Goal: Transaction & Acquisition: Book appointment/travel/reservation

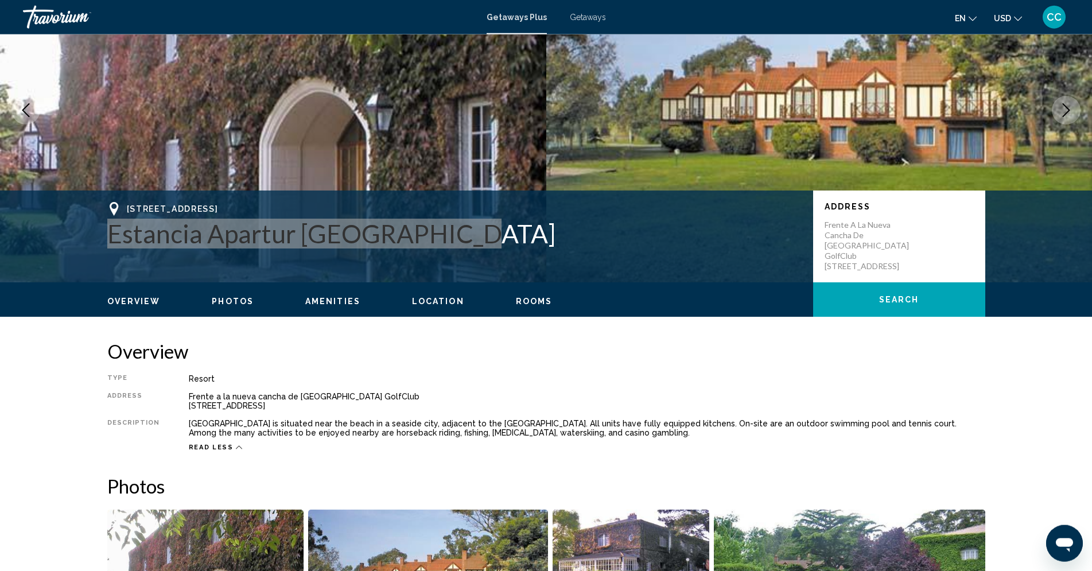
scroll to position [96, 0]
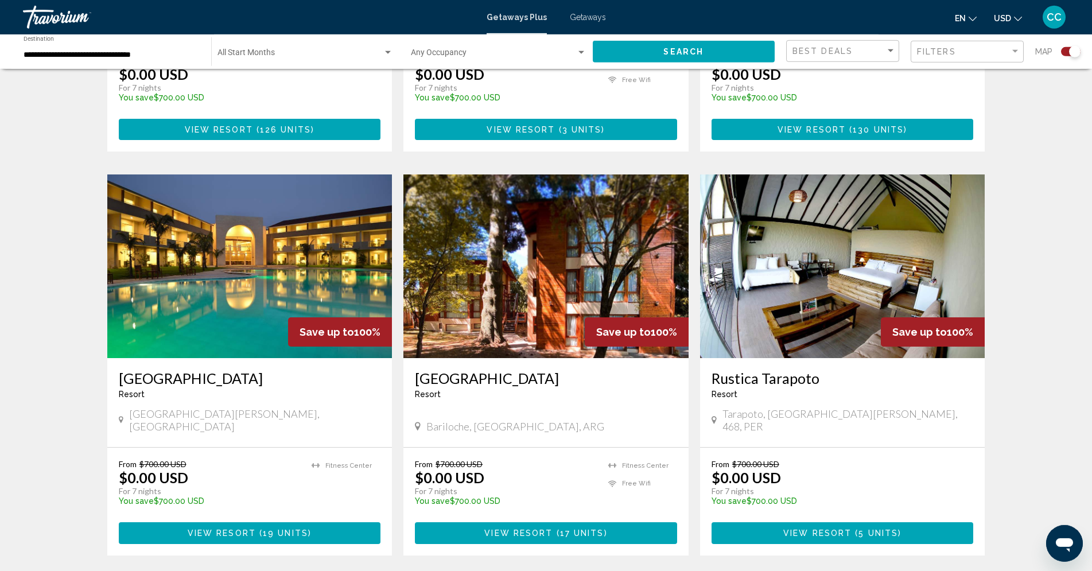
scroll to position [702, 0]
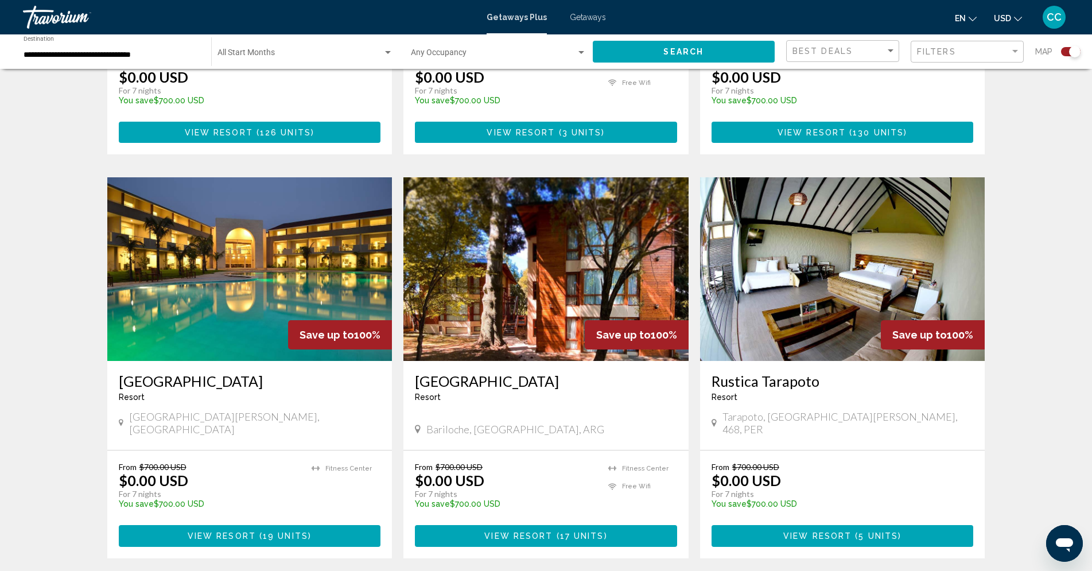
click at [770, 372] on h3 "Rustica Tarapoto" at bounding box center [842, 380] width 262 height 17
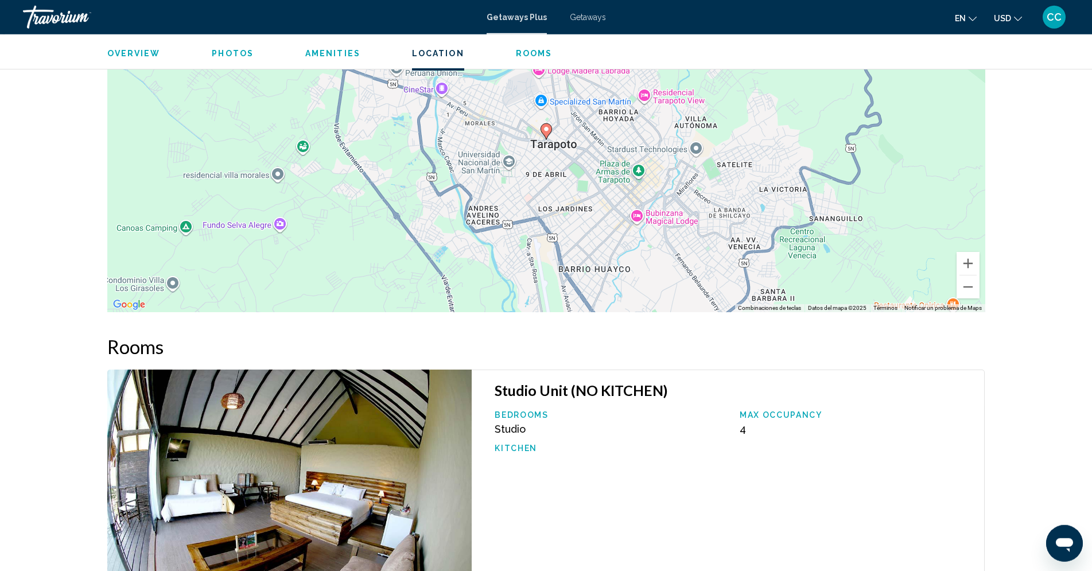
scroll to position [1225, 0]
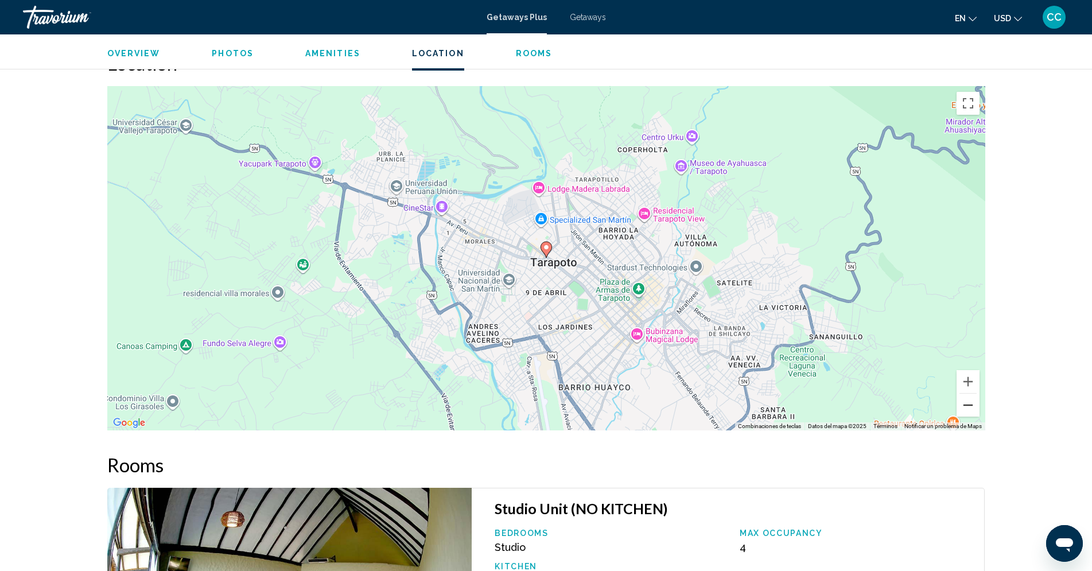
click at [971, 394] on button "Reducir" at bounding box center [967, 405] width 23 height 23
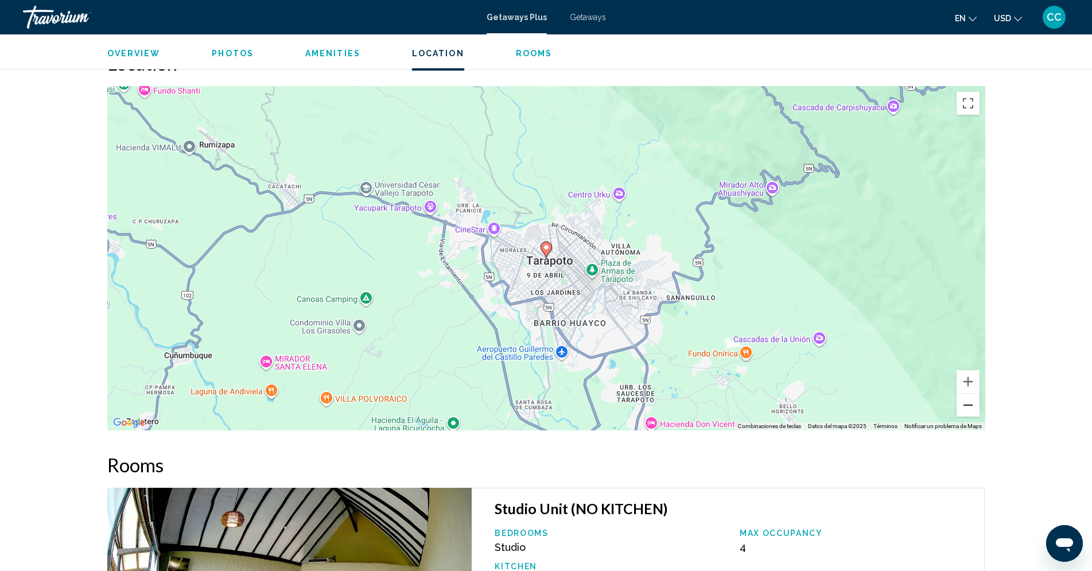
click at [971, 394] on button "Reducir" at bounding box center [967, 405] width 23 height 23
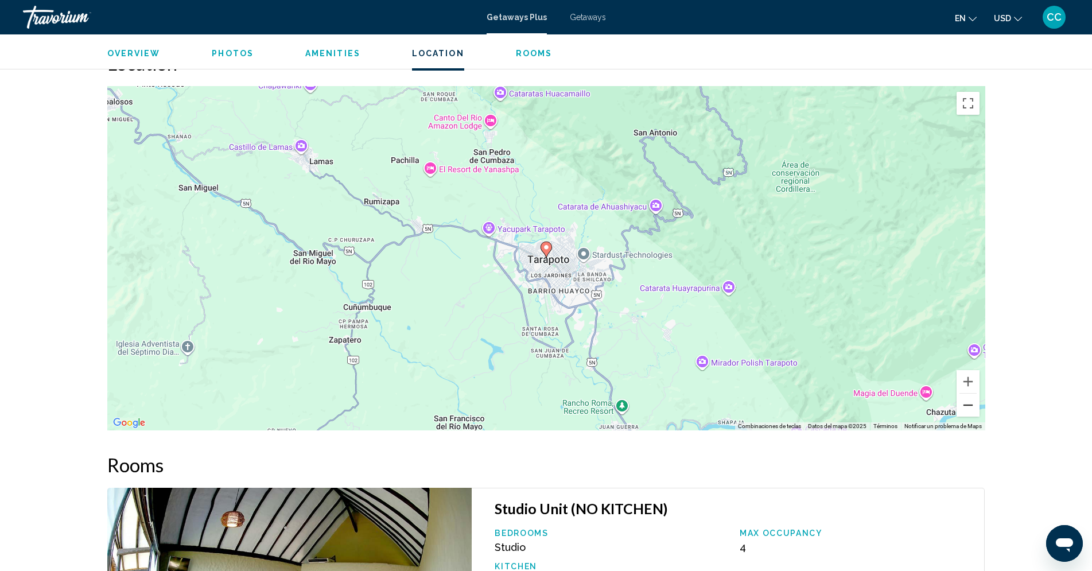
click at [971, 394] on button "Reducir" at bounding box center [967, 405] width 23 height 23
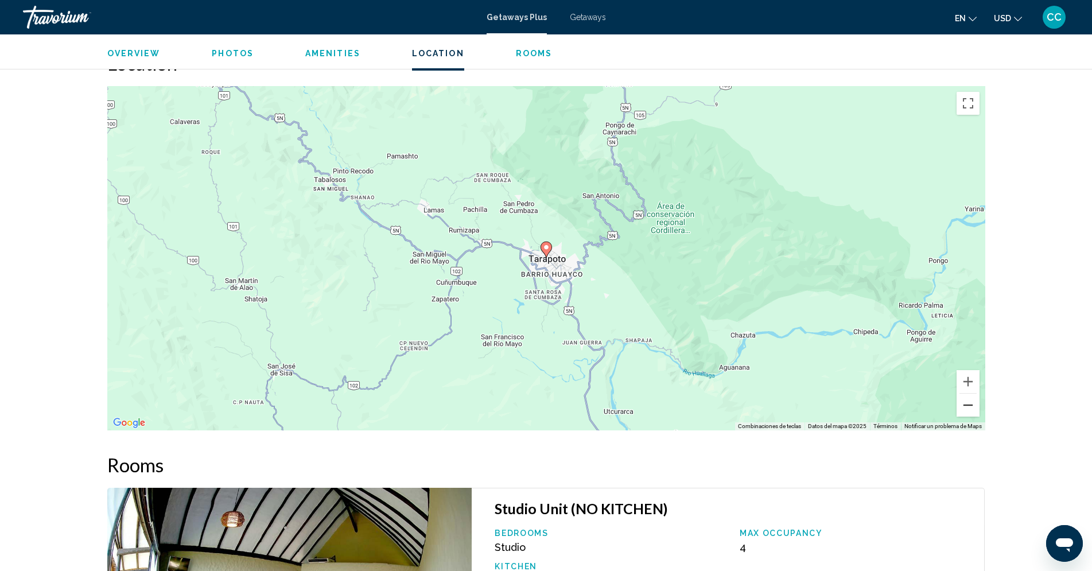
click at [971, 394] on button "Reducir" at bounding box center [967, 405] width 23 height 23
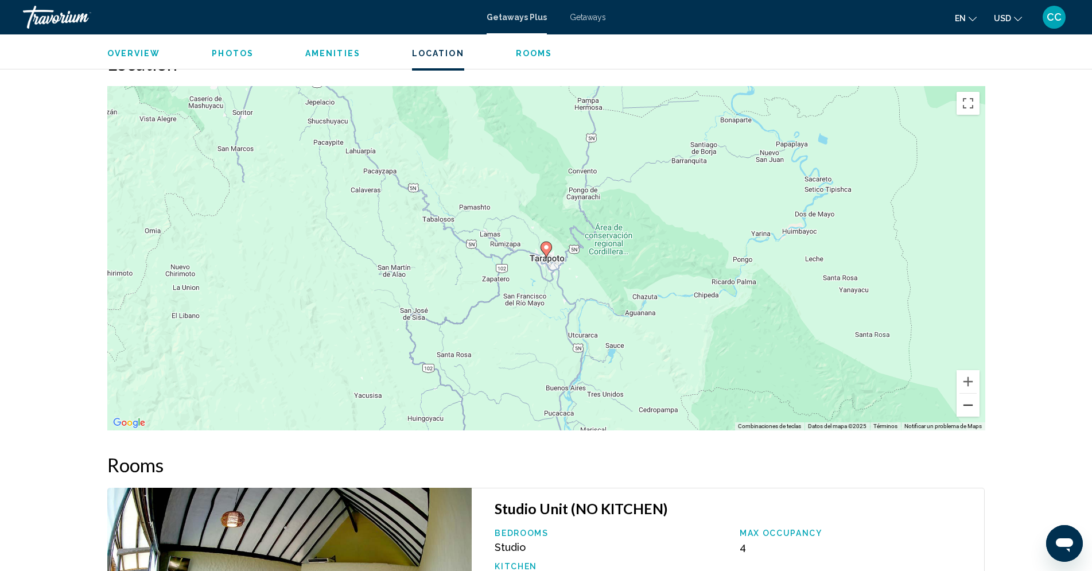
click at [971, 394] on button "Reducir" at bounding box center [967, 405] width 23 height 23
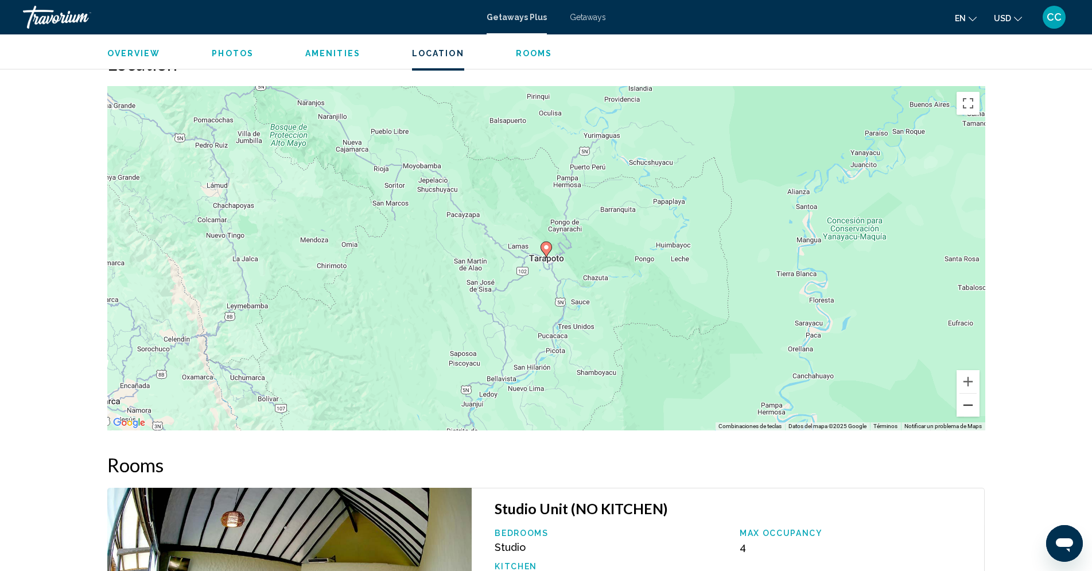
click at [971, 394] on button "Reducir" at bounding box center [967, 405] width 23 height 23
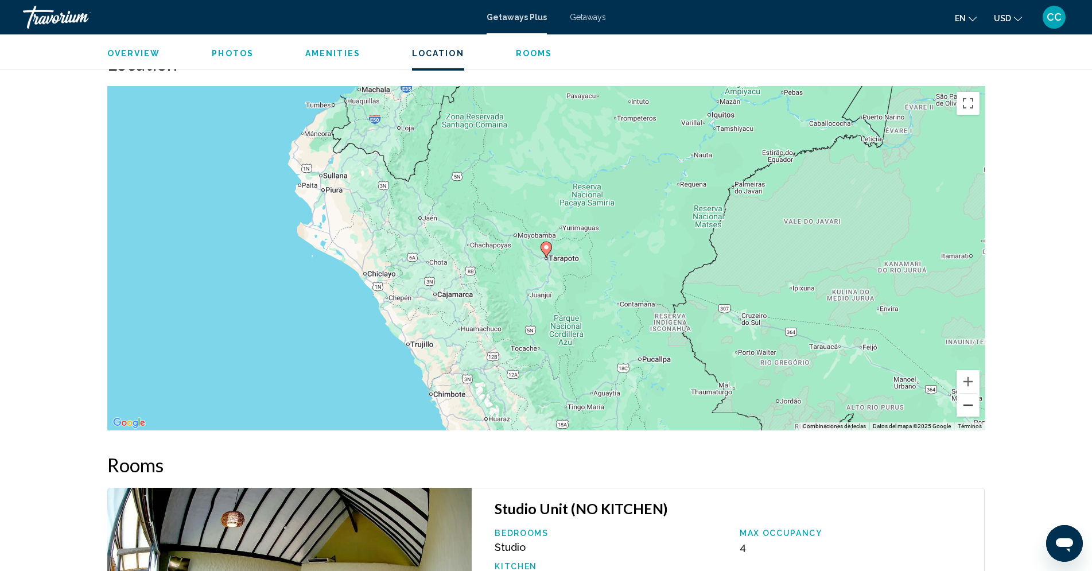
click at [971, 394] on button "Reducir" at bounding box center [967, 405] width 23 height 23
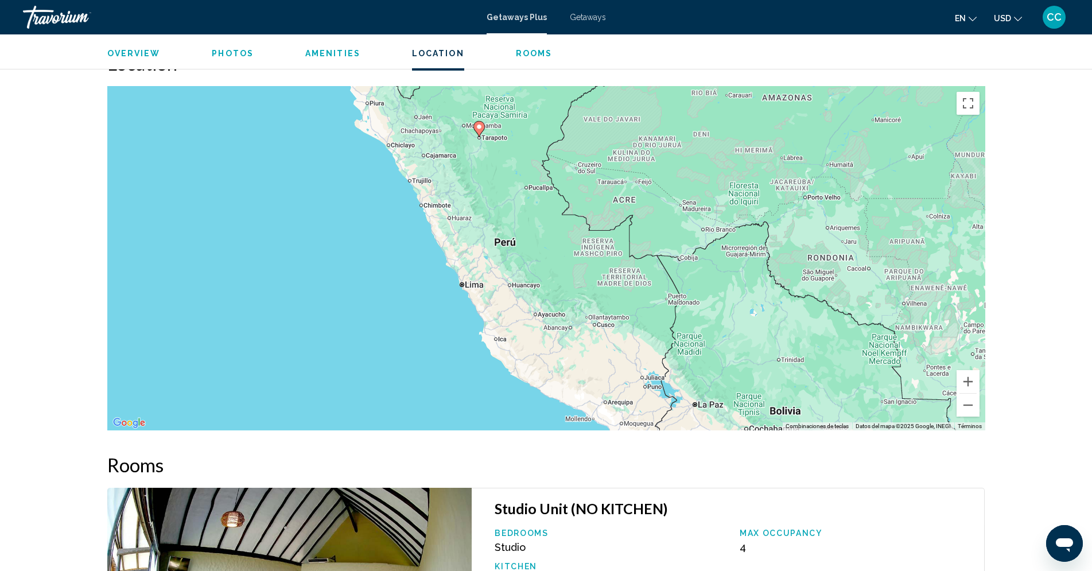
drag, startPoint x: 641, startPoint y: 374, endPoint x: 573, endPoint y: 250, distance: 141.8
click at [573, 250] on div "Para activar la función de arrastre con el teclado, pulsa Alt + Intro. Cuando h…" at bounding box center [546, 258] width 878 height 344
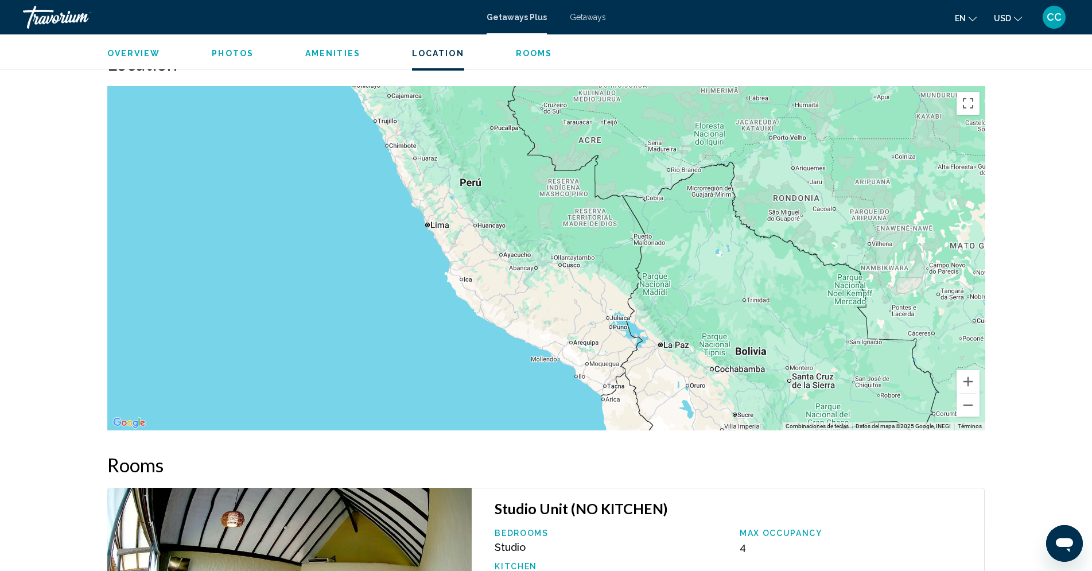
drag, startPoint x: 628, startPoint y: 359, endPoint x: 593, endPoint y: 295, distance: 72.9
click at [593, 295] on div "Para activar la función de arrastre con el teclado, pulsa Alt + Intro. Cuando h…" at bounding box center [546, 258] width 878 height 344
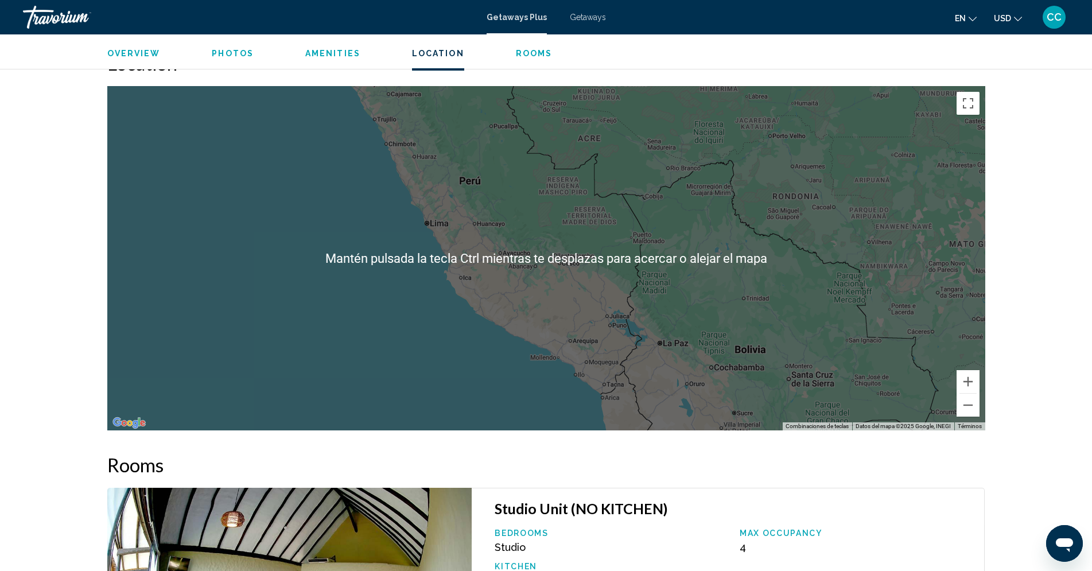
scroll to position [1108, 0]
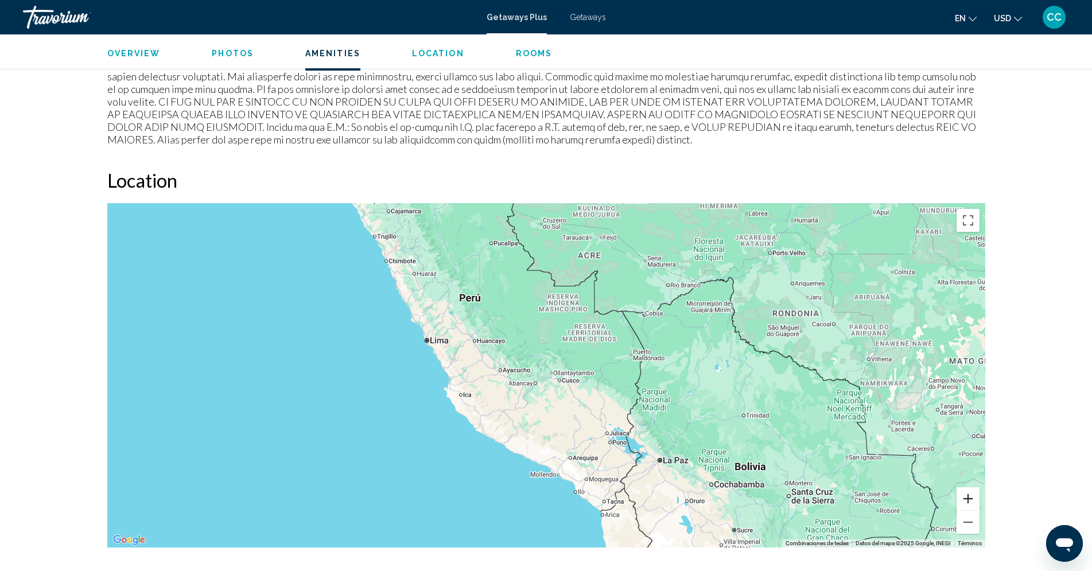
click at [970, 487] on button "Ampliar" at bounding box center [967, 498] width 23 height 23
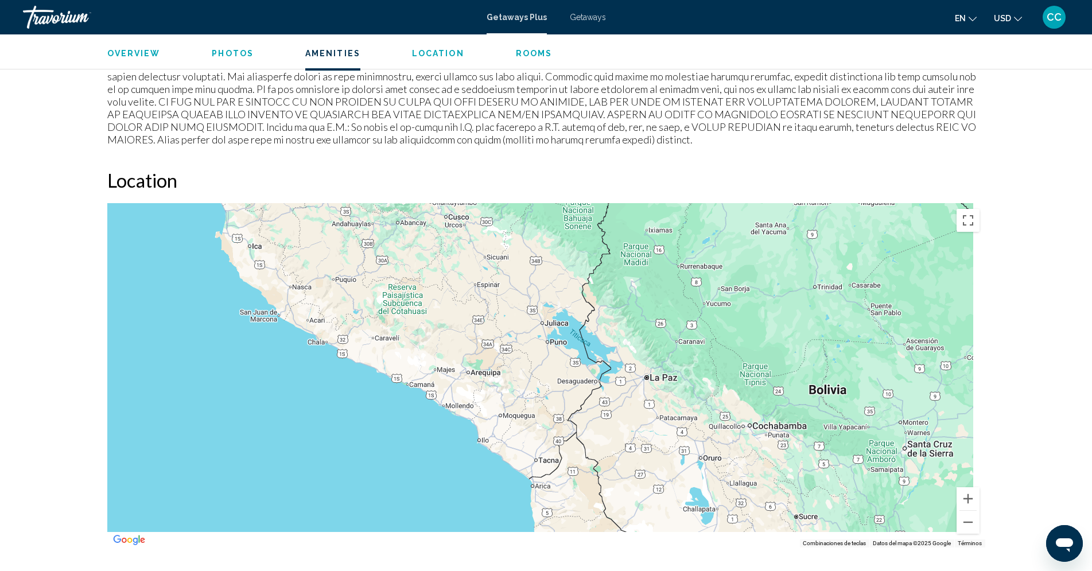
drag, startPoint x: 846, startPoint y: 416, endPoint x: 718, endPoint y: 244, distance: 214.0
click at [718, 244] on div "Main content" at bounding box center [546, 375] width 878 height 344
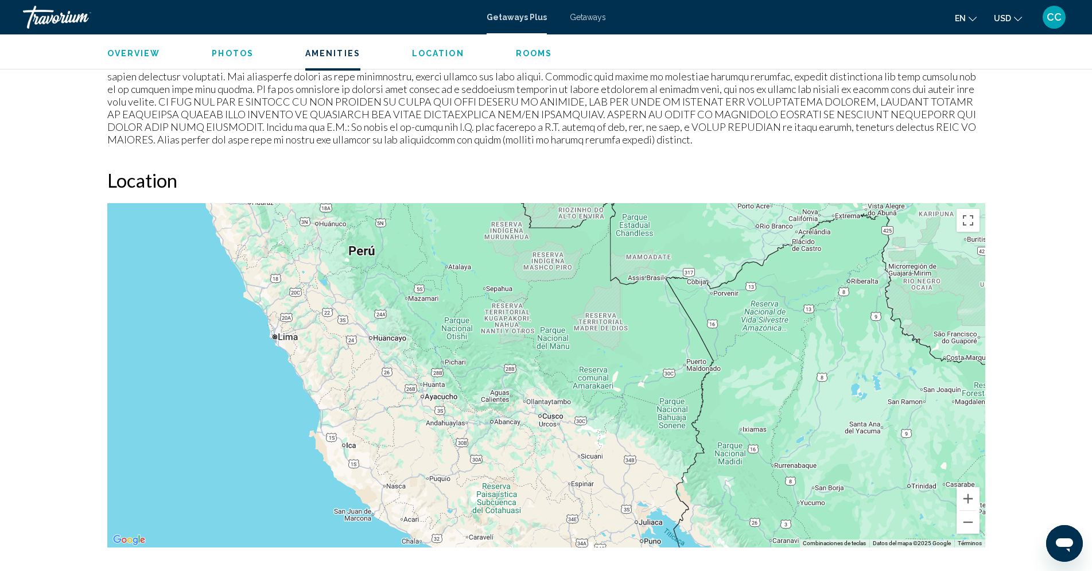
drag, startPoint x: 528, startPoint y: 344, endPoint x: 618, endPoint y: 528, distance: 204.7
click at [618, 528] on div "Mantén pulsada la tecla Ctrl mientras te desplazas para acercar o alejar el mapa" at bounding box center [546, 375] width 878 height 344
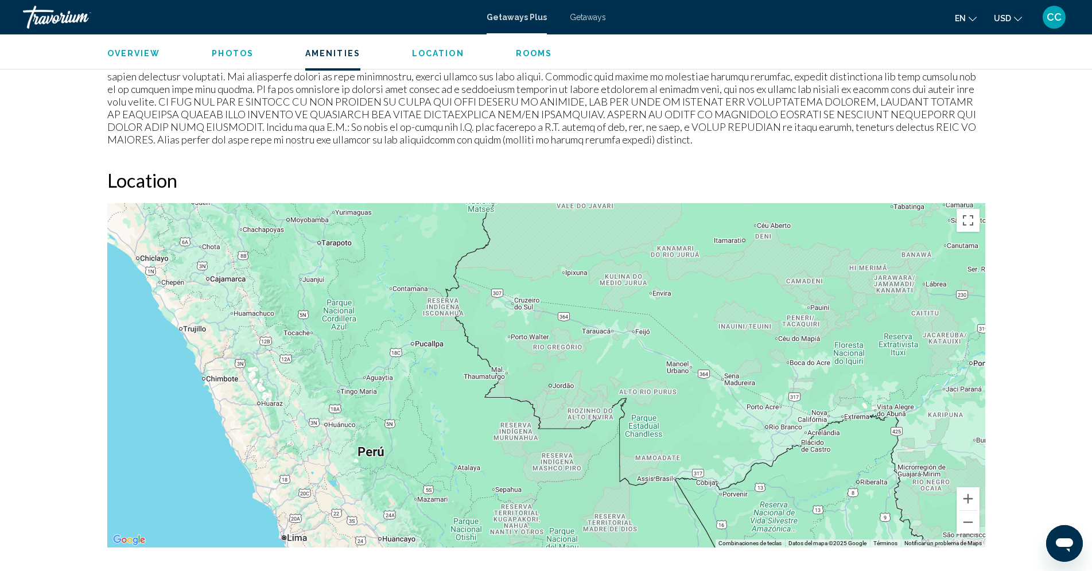
drag, startPoint x: 463, startPoint y: 264, endPoint x: 472, endPoint y: 468, distance: 203.9
click at [472, 468] on div "Main content" at bounding box center [546, 375] width 878 height 344
click at [41, 20] on div "Travorium" at bounding box center [80, 17] width 115 height 23
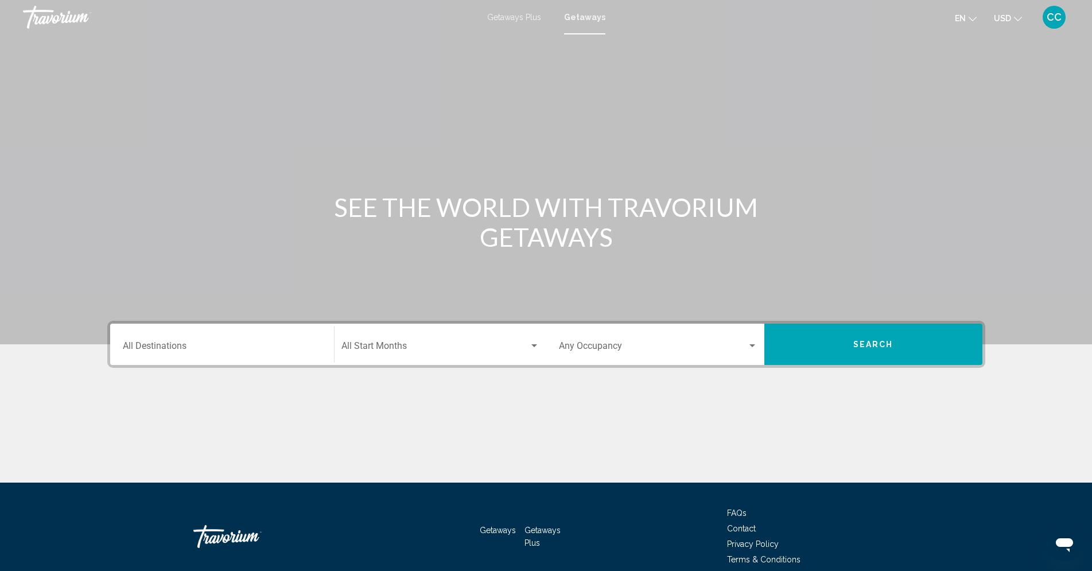
click at [171, 338] on div "Destination All Destinations" at bounding box center [222, 344] width 198 height 36
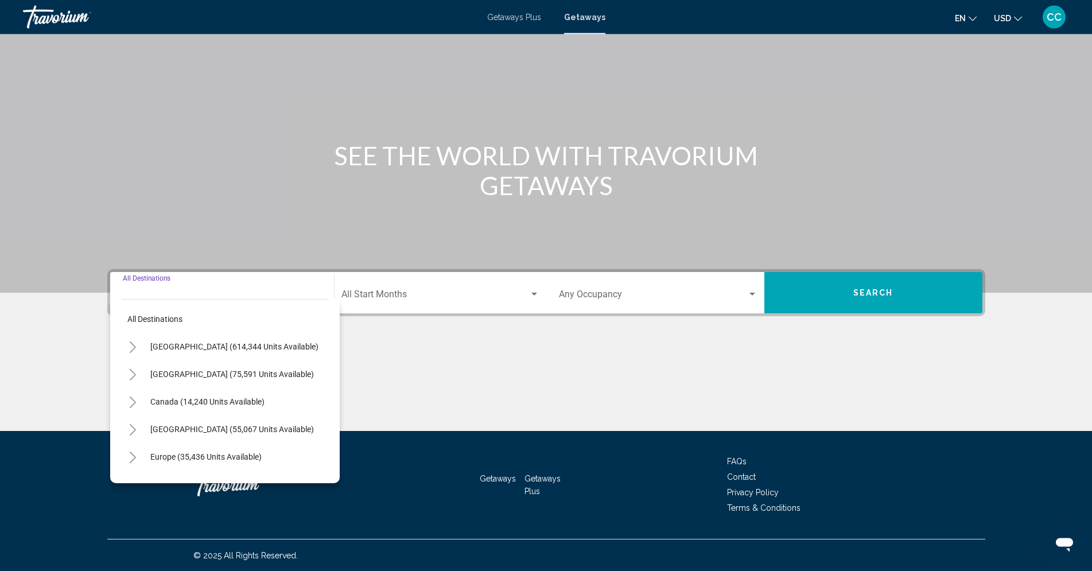
scroll to position [52, 0]
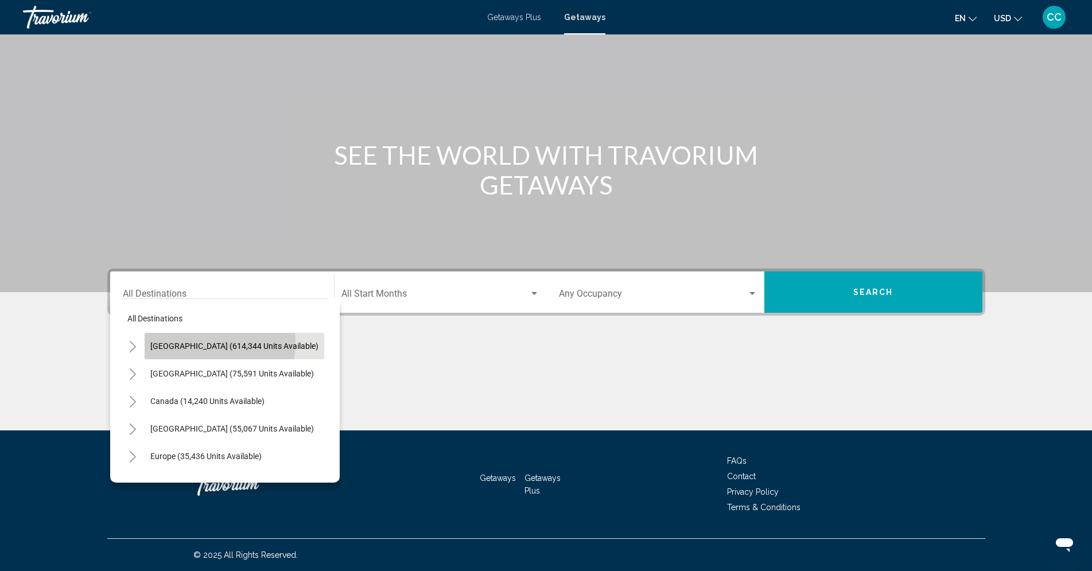
click at [181, 342] on span "[GEOGRAPHIC_DATA] (614,344 units available)" at bounding box center [234, 345] width 168 height 9
type input "**********"
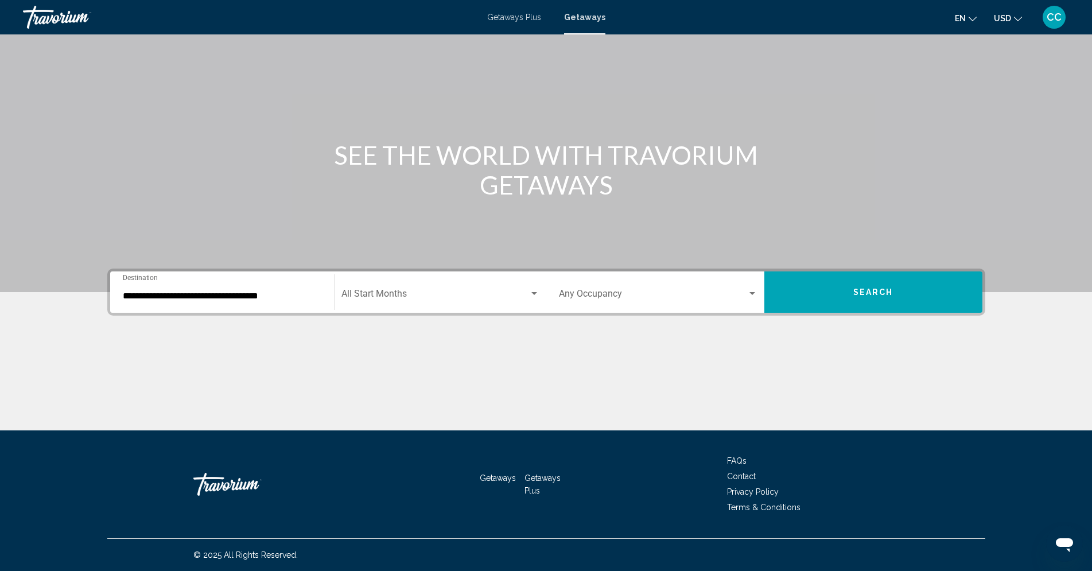
click at [536, 288] on div "Start Month All Start Months" at bounding box center [440, 292] width 198 height 36
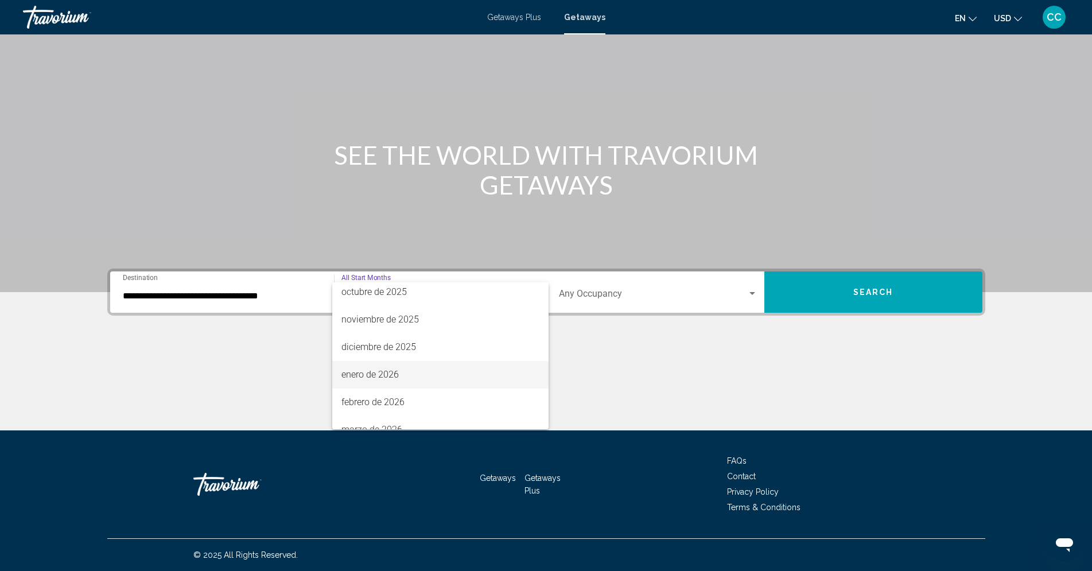
scroll to position [131, 0]
click at [348, 380] on span "marzo de 2026" at bounding box center [440, 386] width 198 height 28
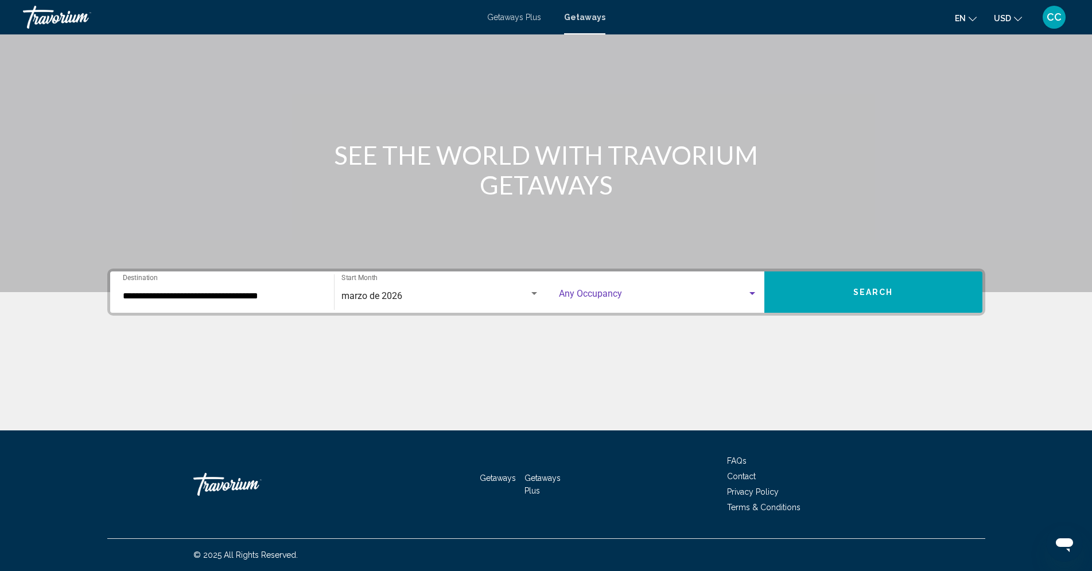
click at [753, 290] on div "Search widget" at bounding box center [752, 293] width 10 height 9
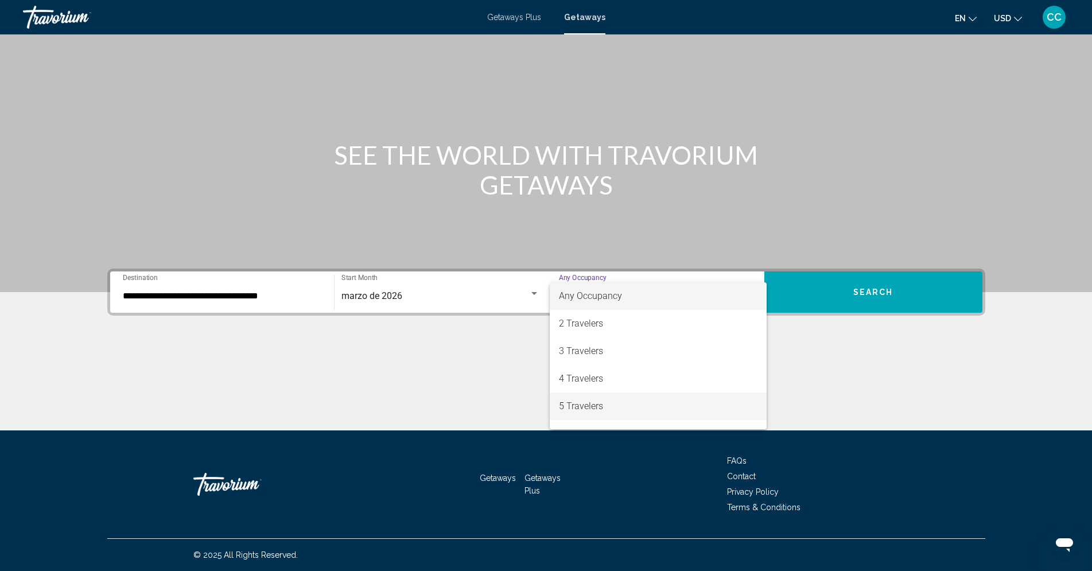
scroll to position [65, 0]
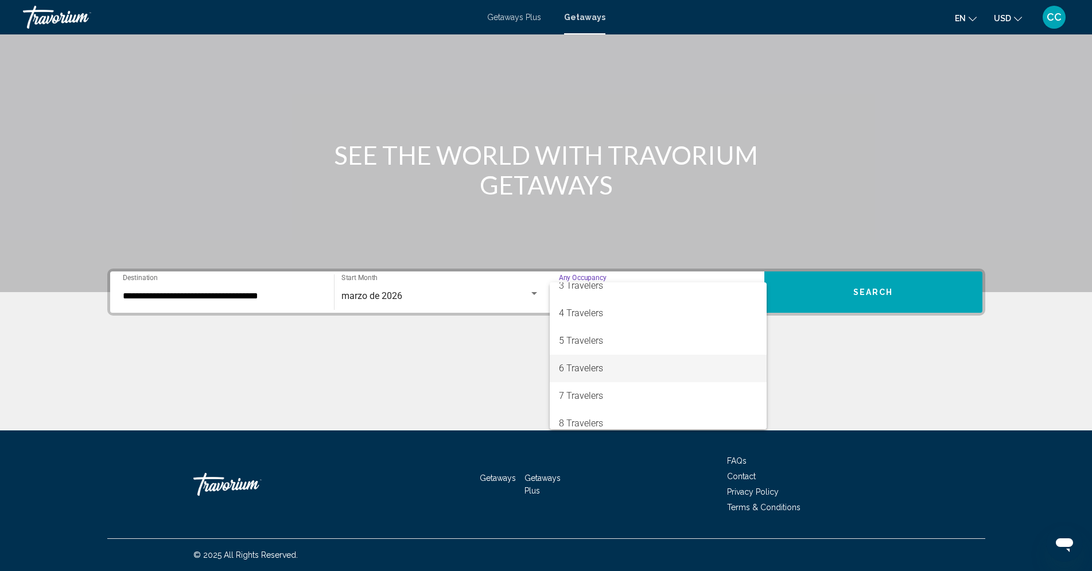
click at [574, 368] on span "6 Travelers" at bounding box center [658, 369] width 198 height 28
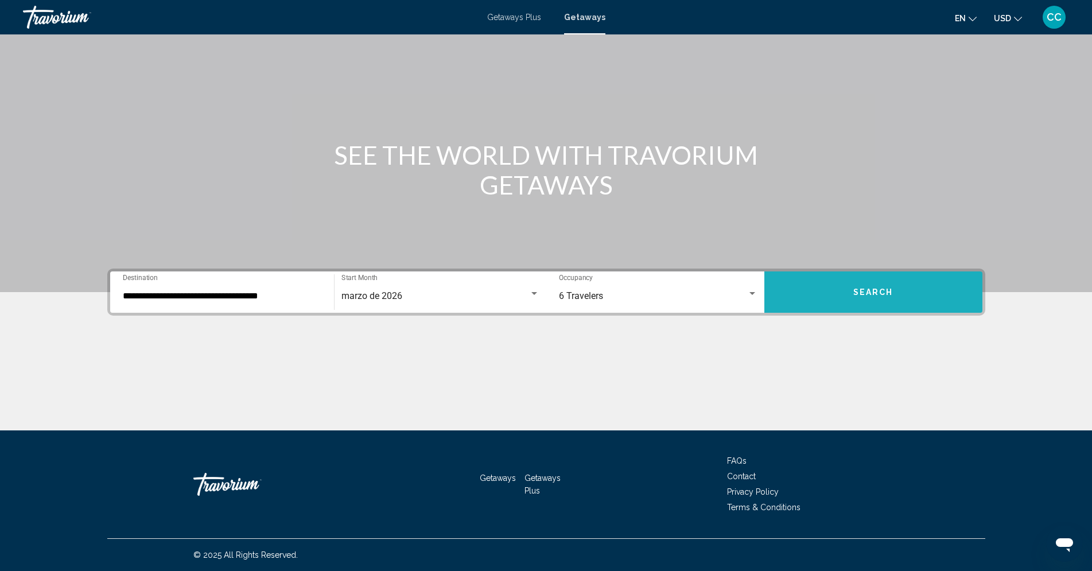
click at [859, 290] on span "Search" at bounding box center [873, 292] width 40 height 9
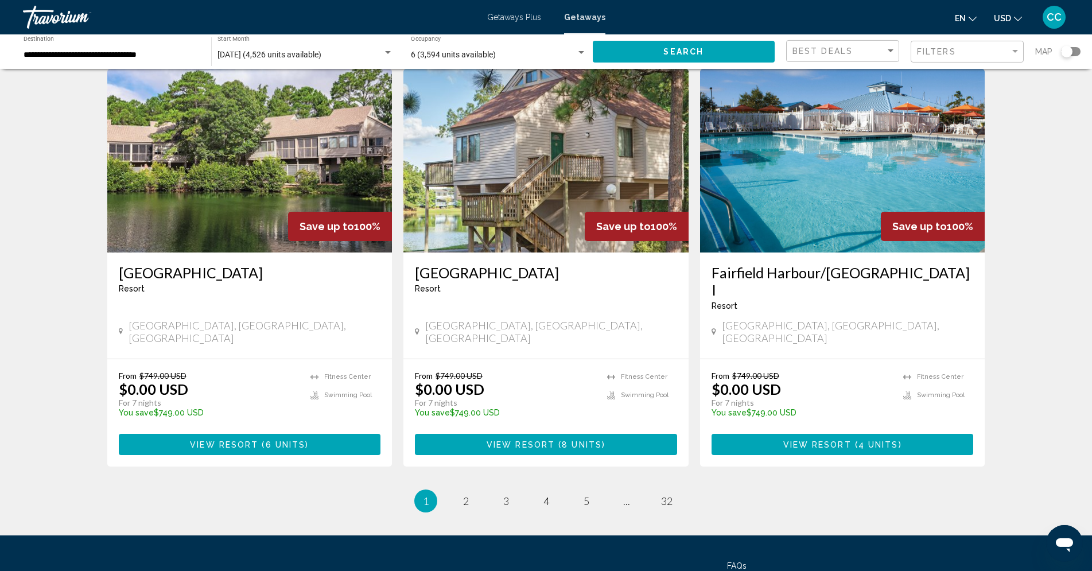
scroll to position [1300, 0]
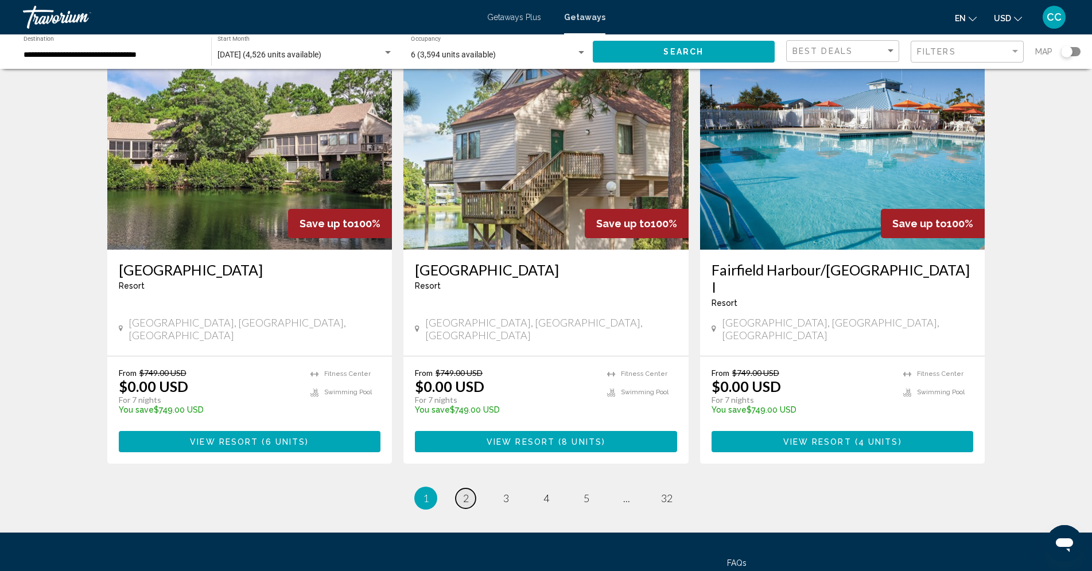
click at [465, 492] on span "2" at bounding box center [466, 498] width 6 height 13
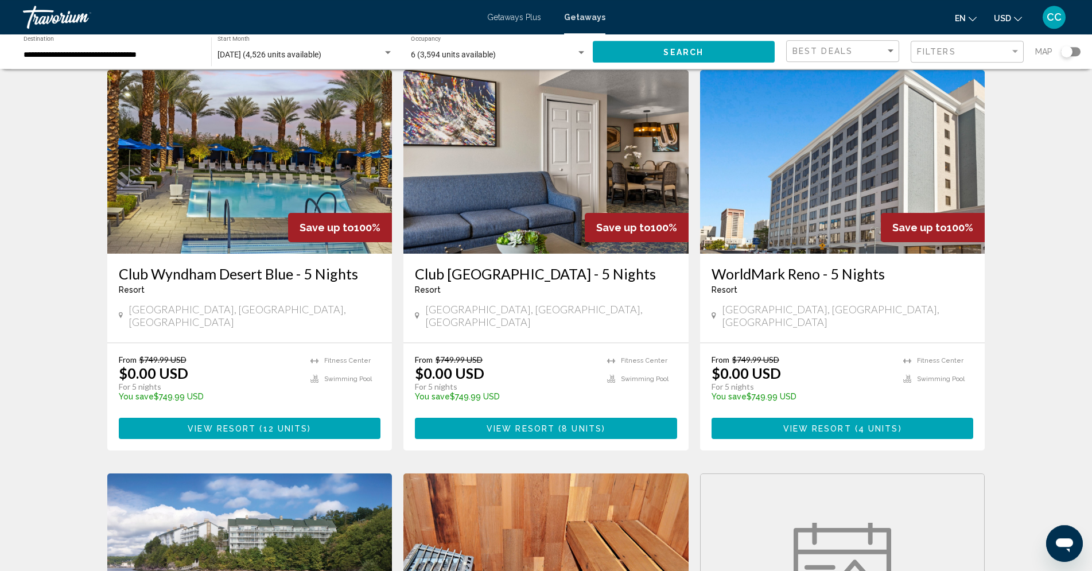
scroll to position [13, 0]
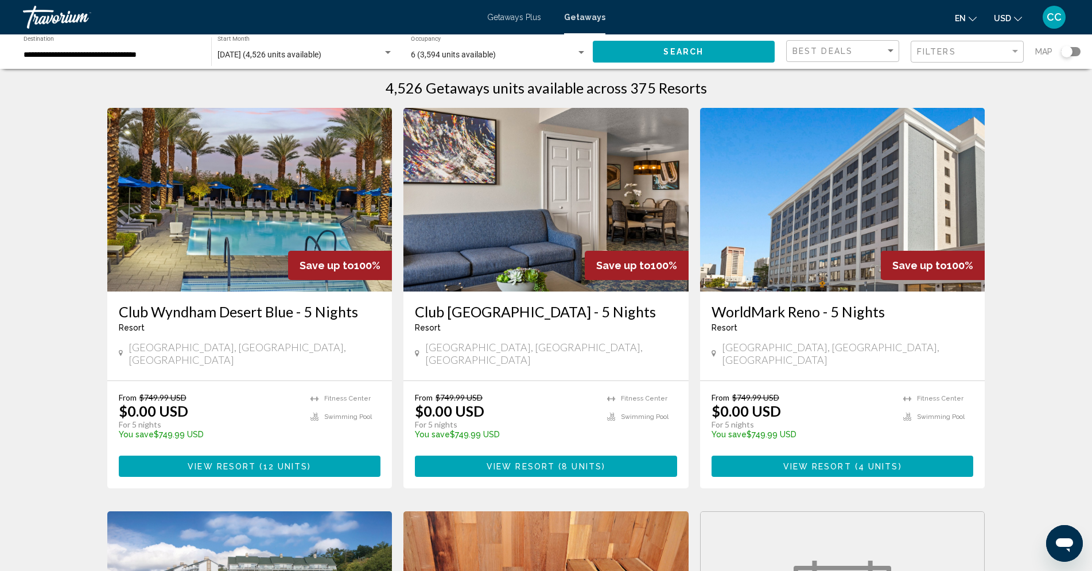
click at [276, 312] on h3 "Club Wyndham Desert Blue - 5 Nights" at bounding box center [250, 311] width 262 height 17
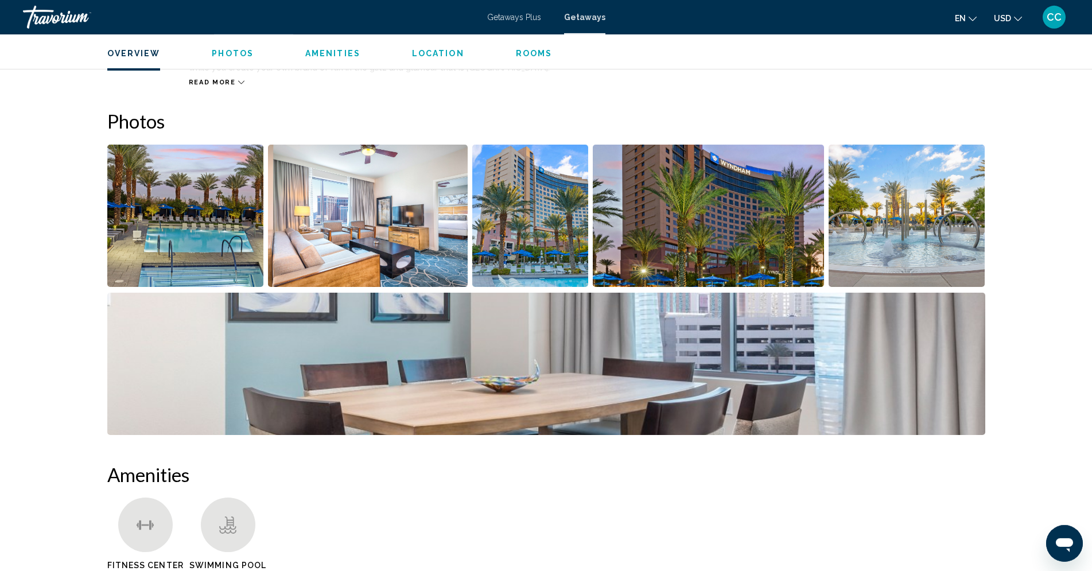
scroll to position [465, 0]
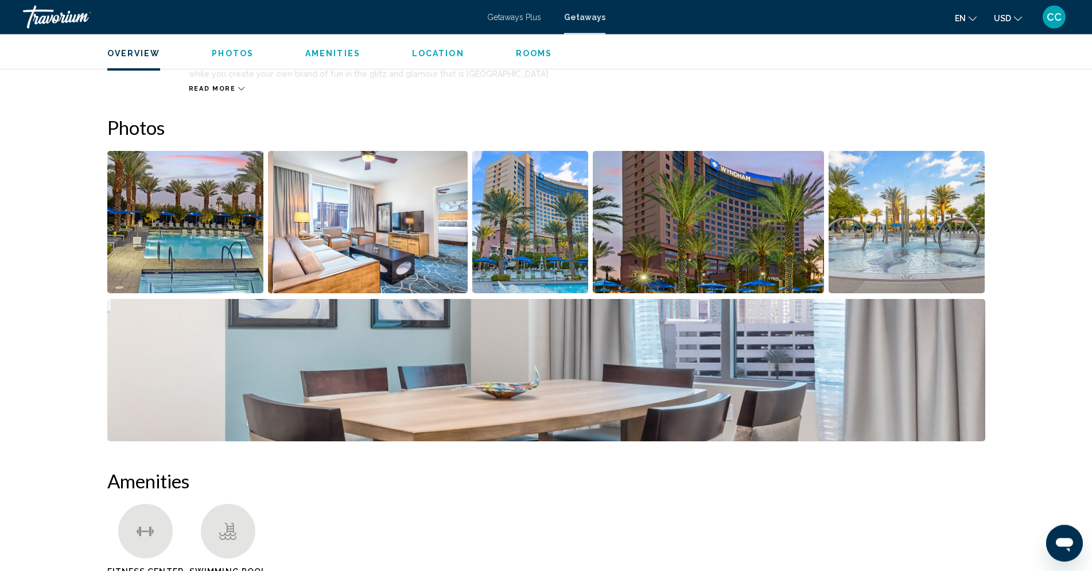
click at [145, 201] on img "Open full-screen image slider" at bounding box center [185, 222] width 157 height 142
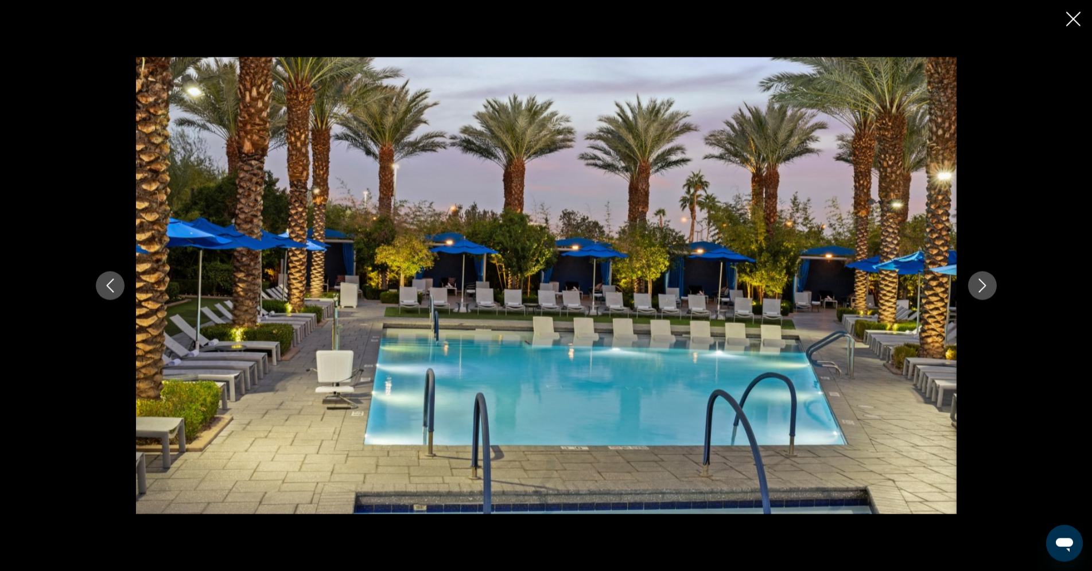
click at [995, 281] on button "Next image" at bounding box center [982, 285] width 29 height 29
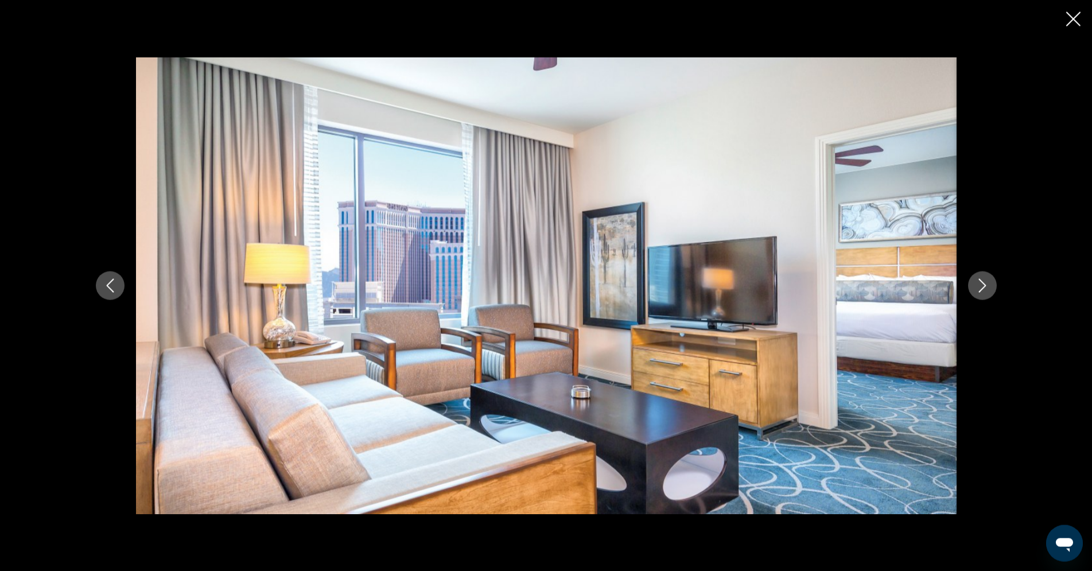
click at [995, 279] on button "Next image" at bounding box center [982, 285] width 29 height 29
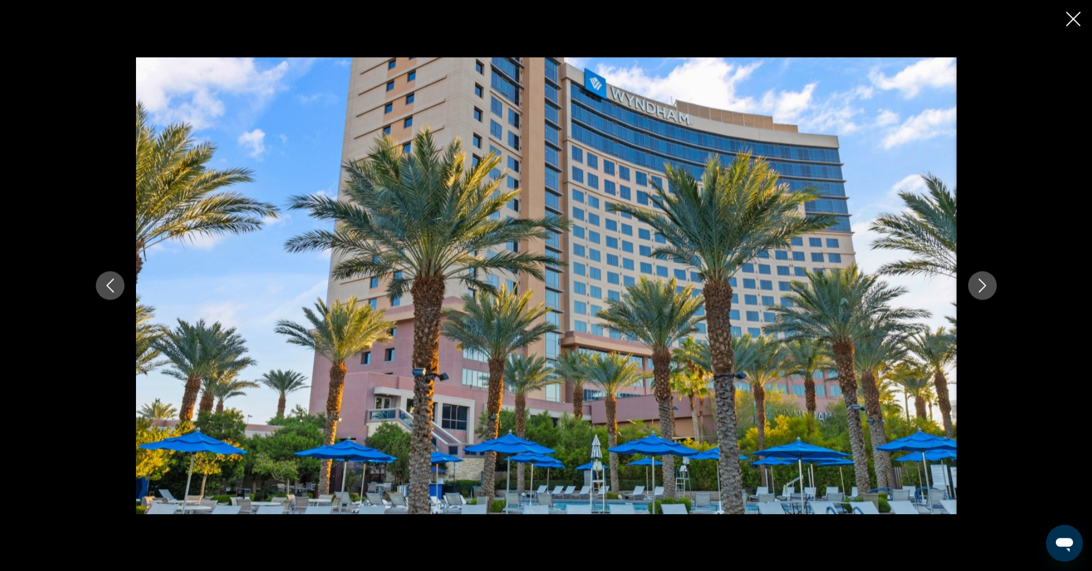
click at [995, 279] on button "Next image" at bounding box center [982, 285] width 29 height 29
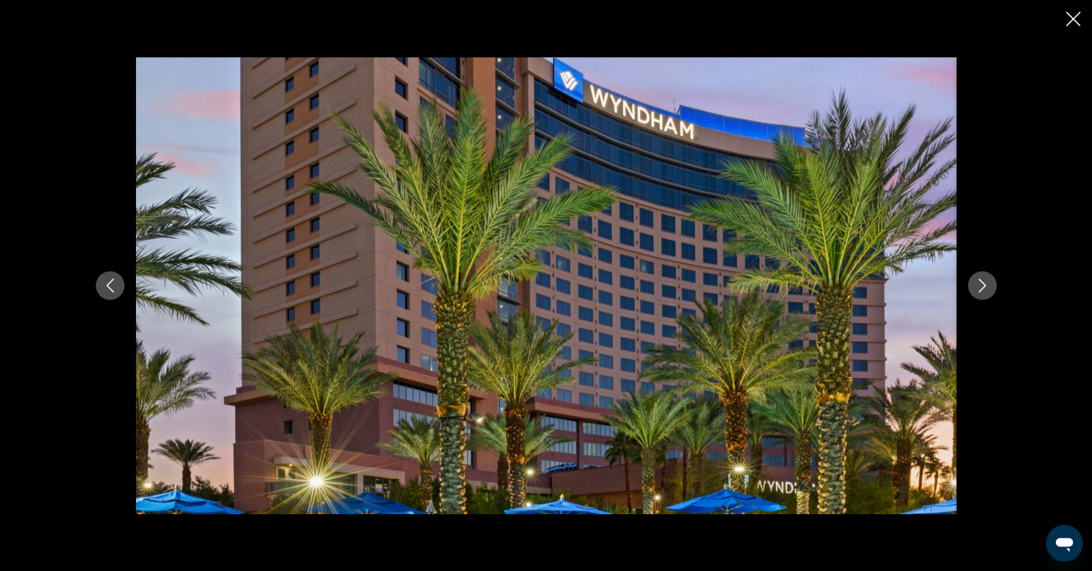
click at [988, 280] on icon "Next image" at bounding box center [982, 286] width 14 height 14
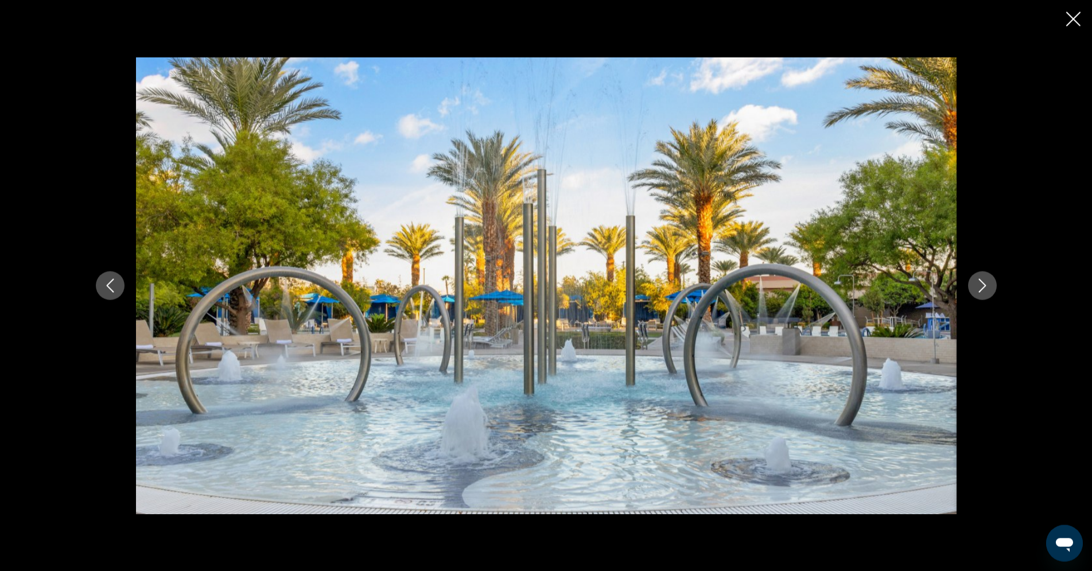
scroll to position [721, 0]
click at [979, 285] on icon "Next image" at bounding box center [982, 286] width 14 height 14
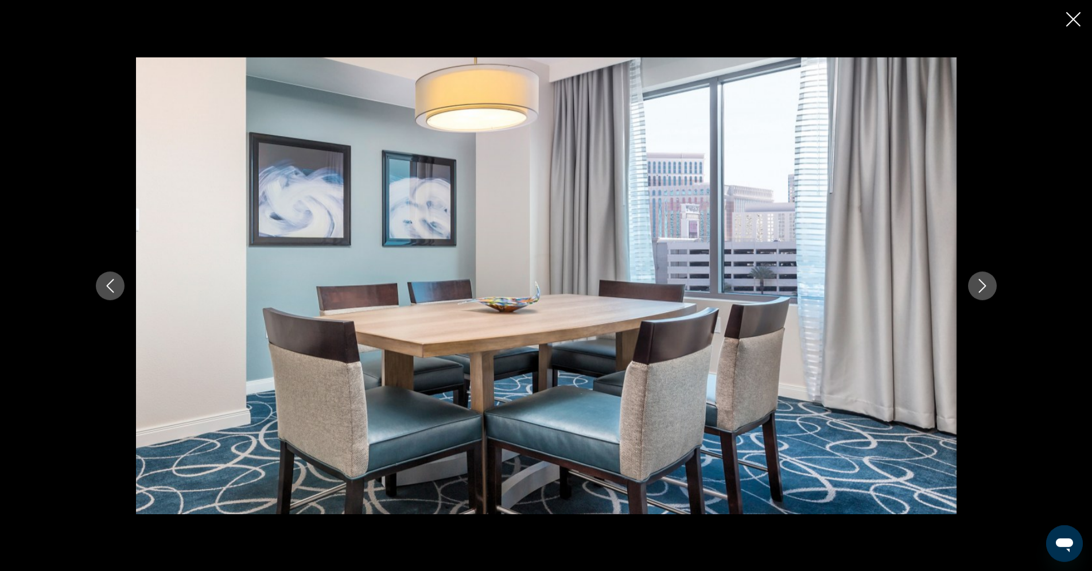
click at [979, 285] on icon "Next image" at bounding box center [982, 286] width 14 height 14
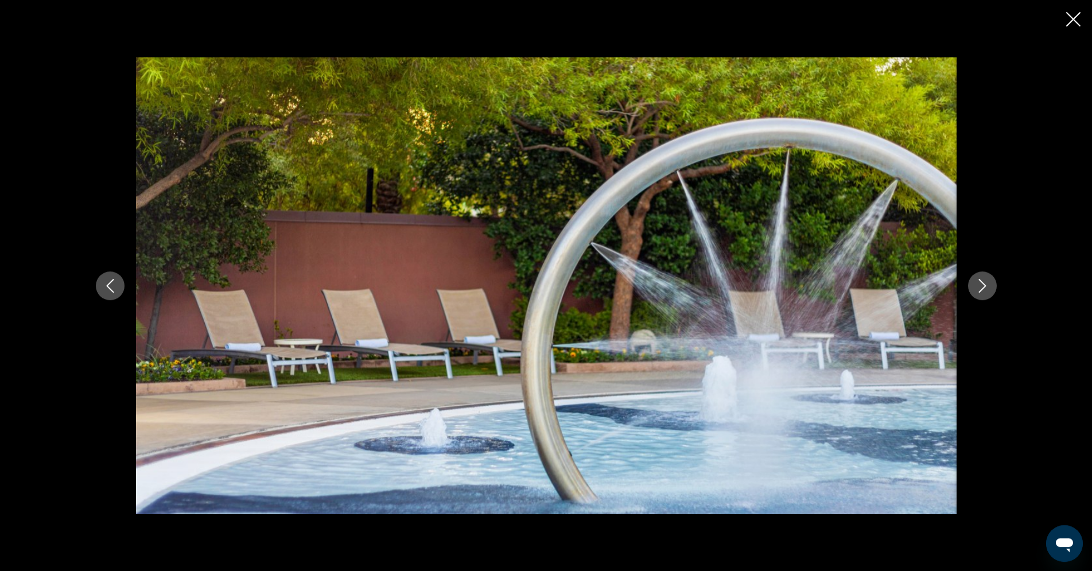
click at [979, 285] on icon "Next image" at bounding box center [982, 286] width 14 height 14
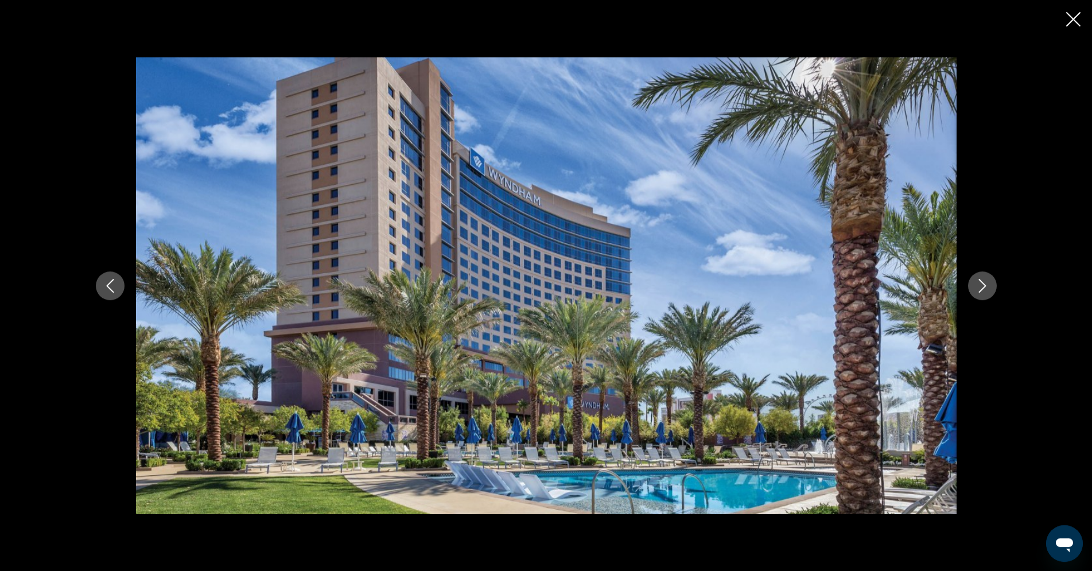
click at [983, 282] on icon "Next image" at bounding box center [982, 286] width 14 height 14
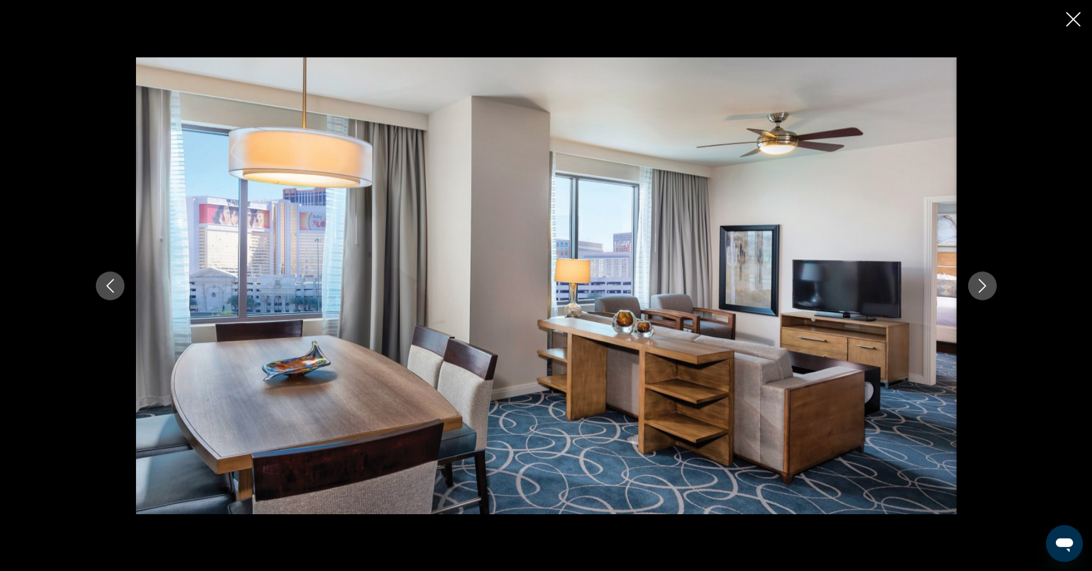
click at [983, 286] on icon "Next image" at bounding box center [982, 286] width 14 height 14
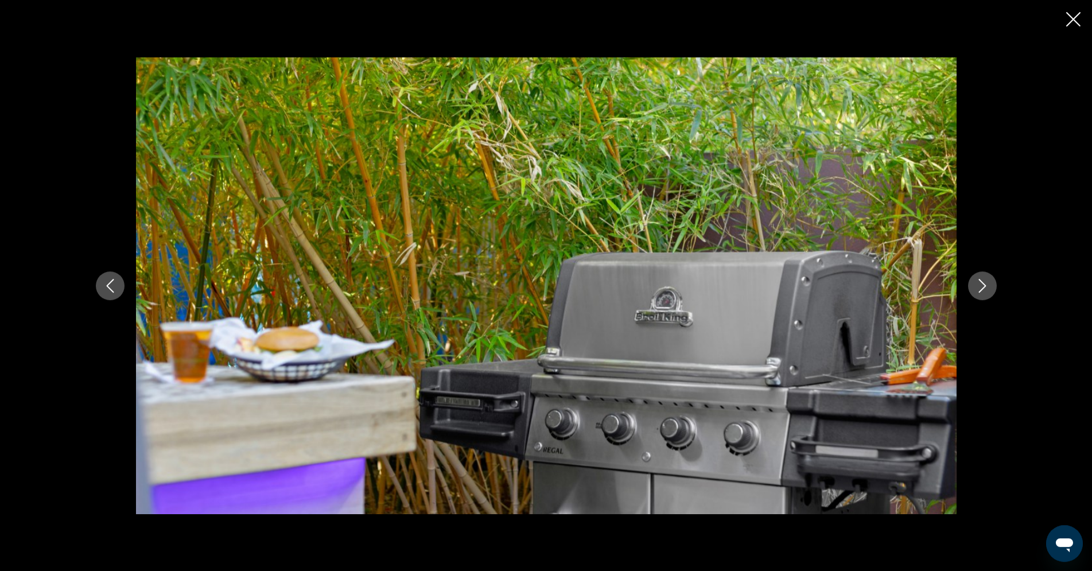
click at [983, 286] on icon "Next image" at bounding box center [982, 286] width 14 height 14
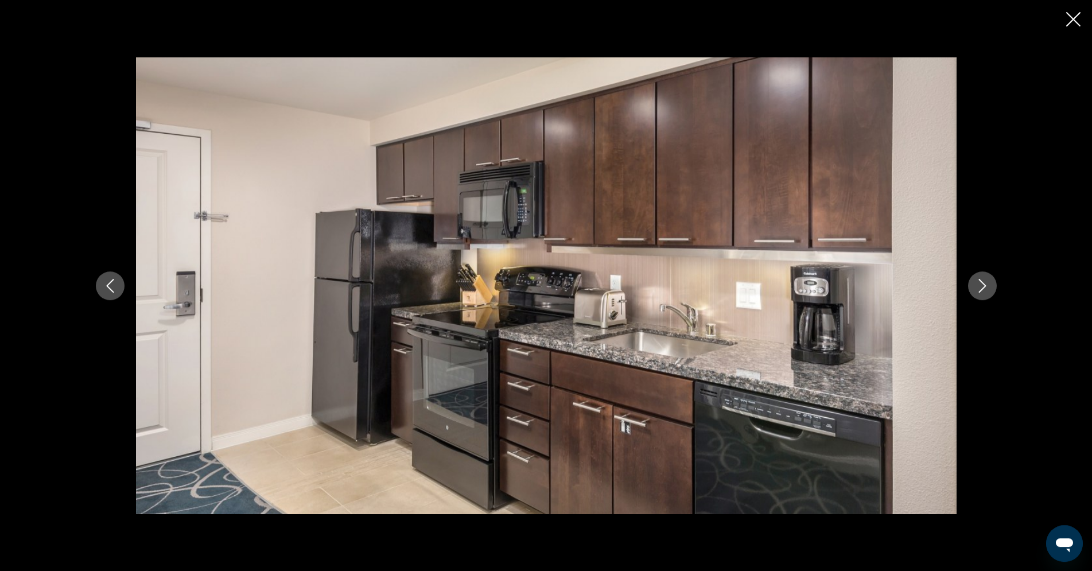
click at [983, 286] on icon "Next image" at bounding box center [982, 286] width 14 height 14
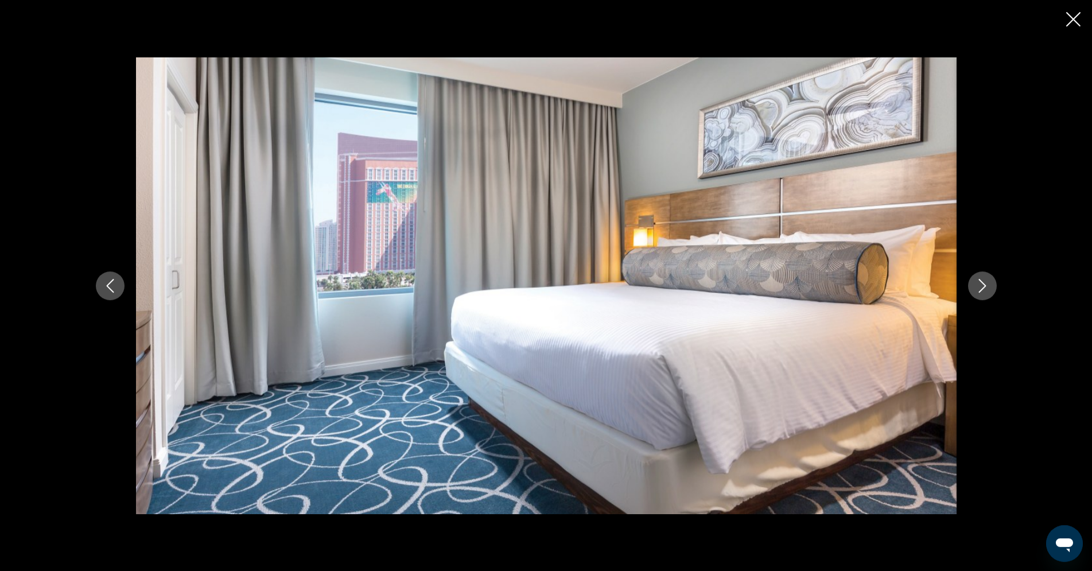
click at [983, 279] on icon "Next image" at bounding box center [982, 286] width 14 height 14
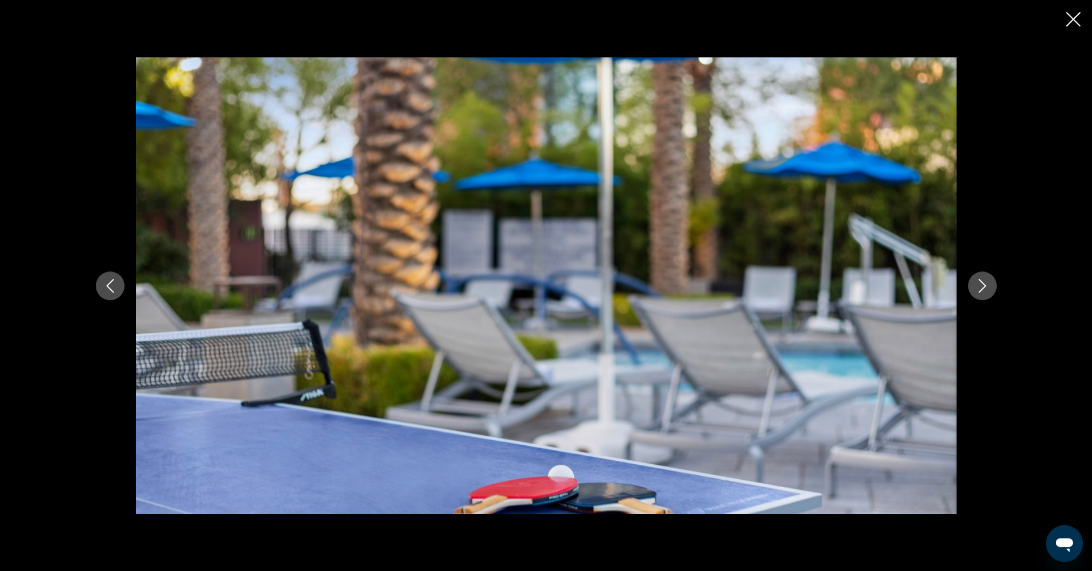
click at [983, 279] on icon "Next image" at bounding box center [982, 286] width 14 height 14
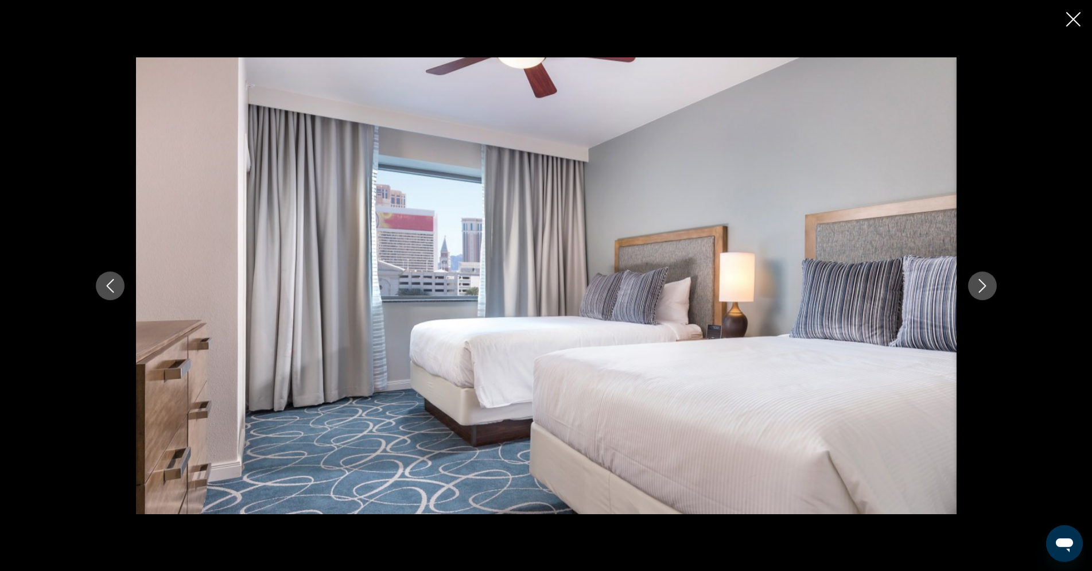
click at [983, 279] on icon "Next image" at bounding box center [982, 286] width 14 height 14
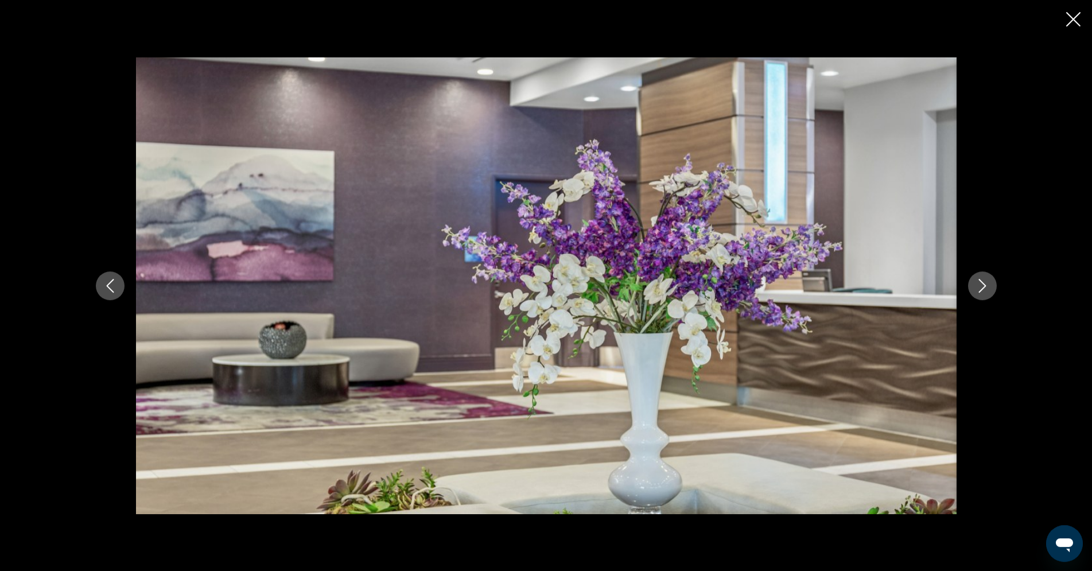
click at [983, 279] on icon "Next image" at bounding box center [982, 286] width 14 height 14
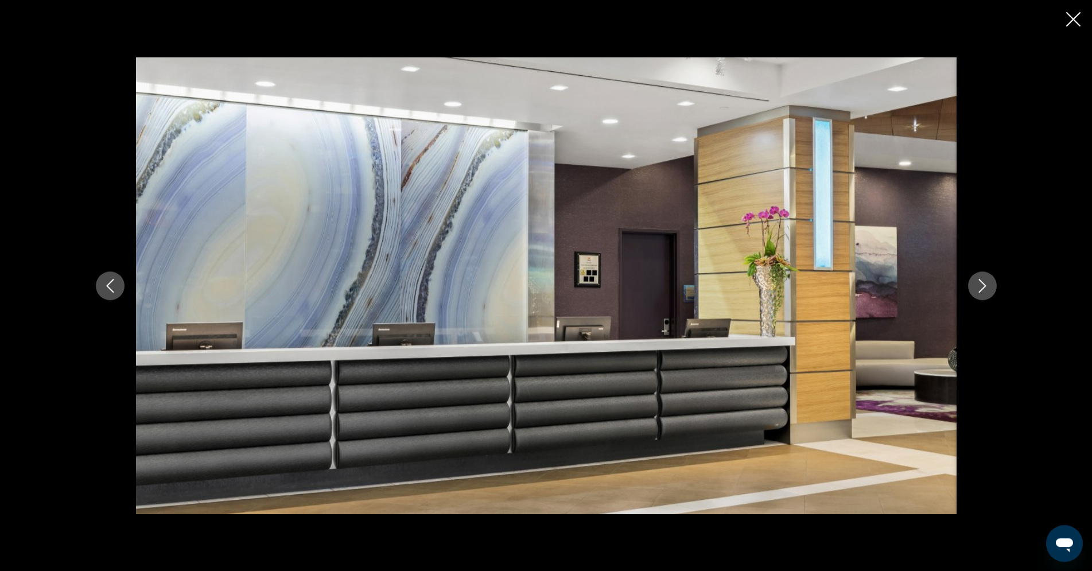
click at [983, 279] on icon "Next image" at bounding box center [982, 286] width 14 height 14
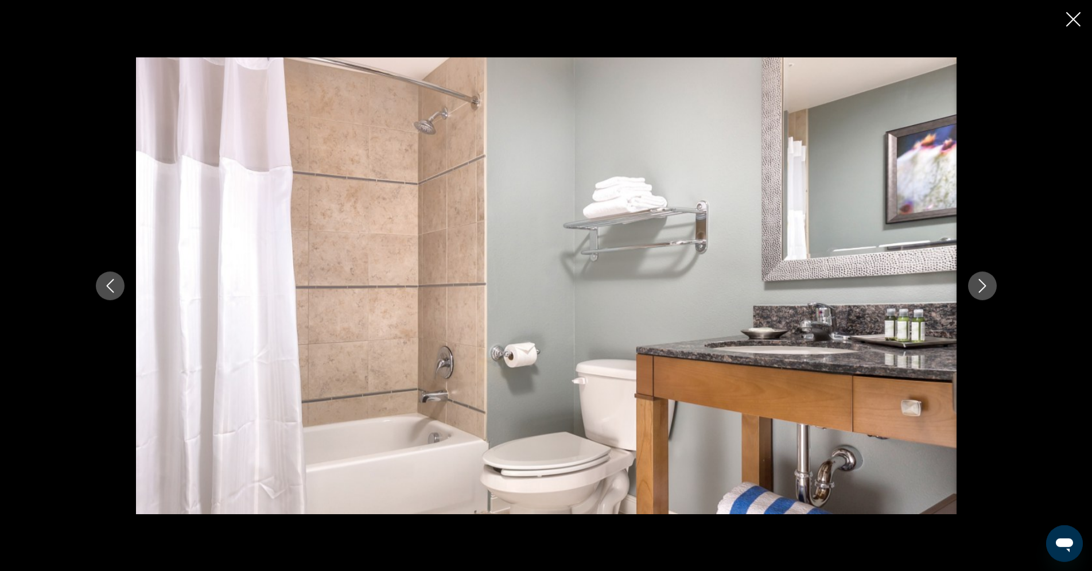
click at [983, 282] on icon "Next image" at bounding box center [982, 286] width 14 height 14
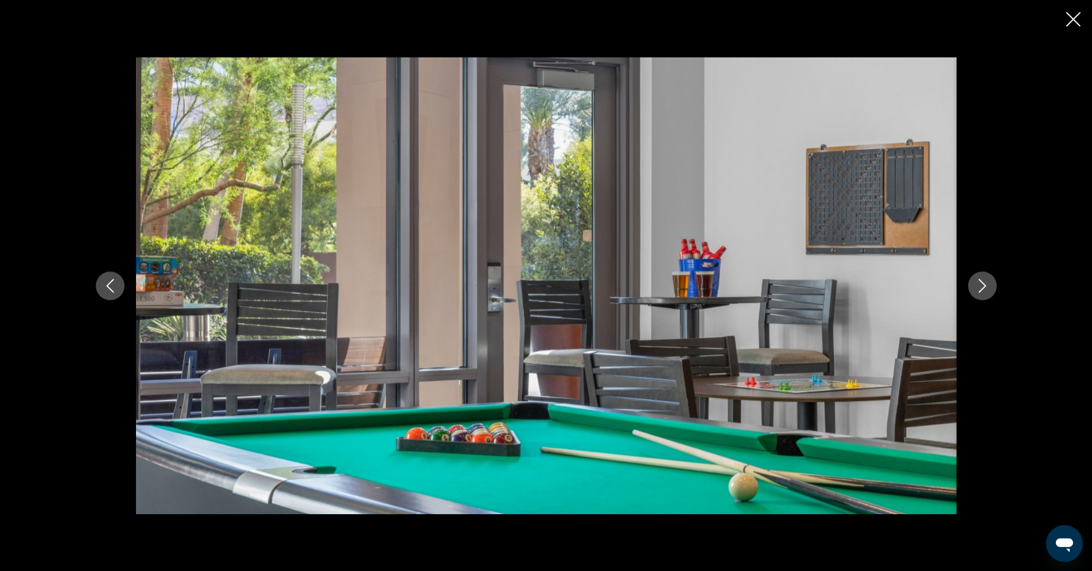
click at [983, 282] on icon "Next image" at bounding box center [982, 286] width 14 height 14
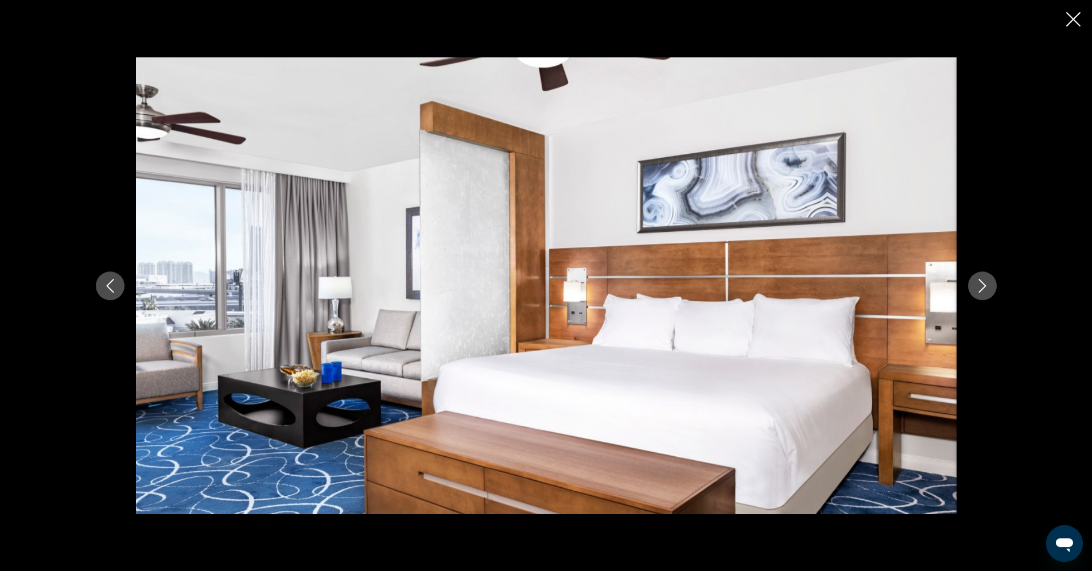
click at [983, 282] on icon "Next image" at bounding box center [982, 286] width 14 height 14
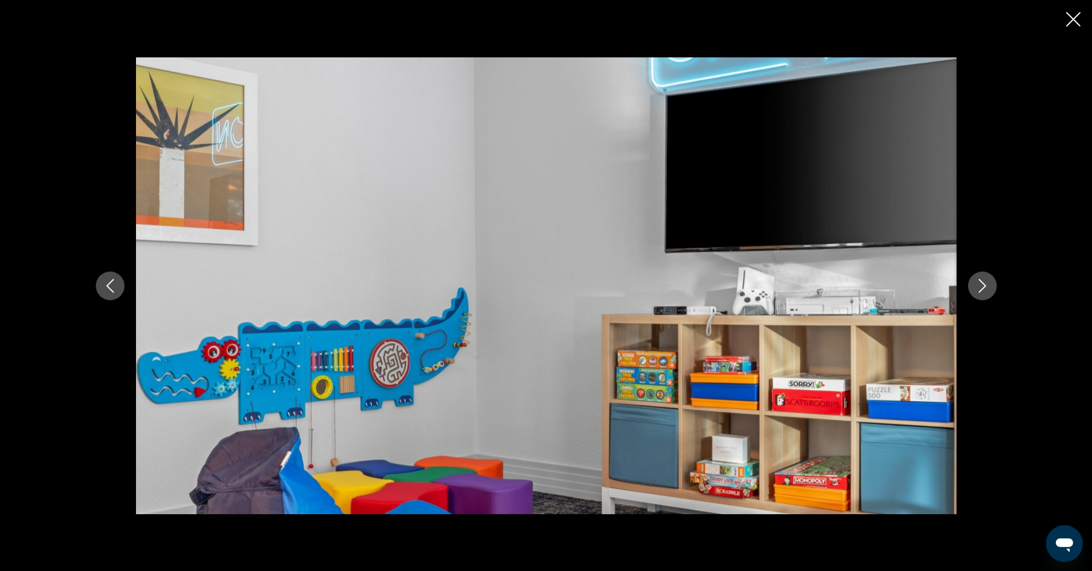
click at [983, 282] on icon "Next image" at bounding box center [982, 286] width 14 height 14
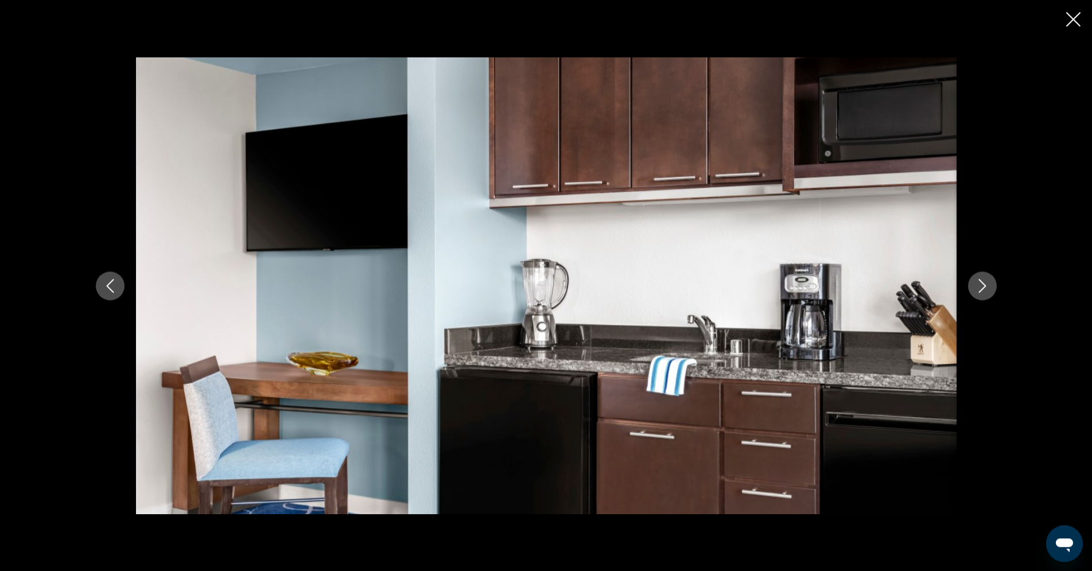
scroll to position [662, 0]
click at [982, 280] on icon "Next image" at bounding box center [982, 286] width 14 height 14
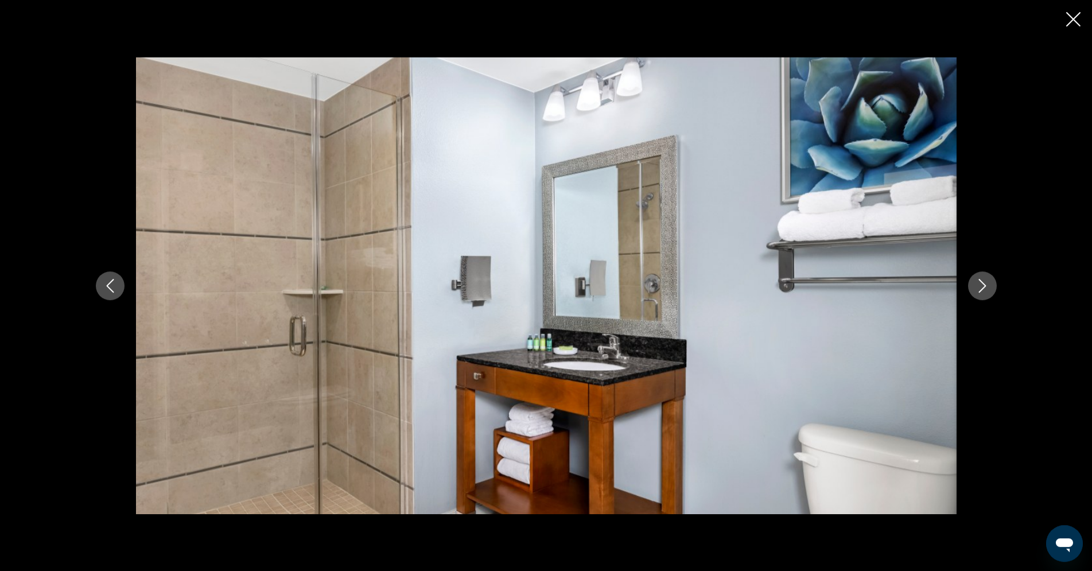
click at [982, 280] on icon "Next image" at bounding box center [982, 286] width 14 height 14
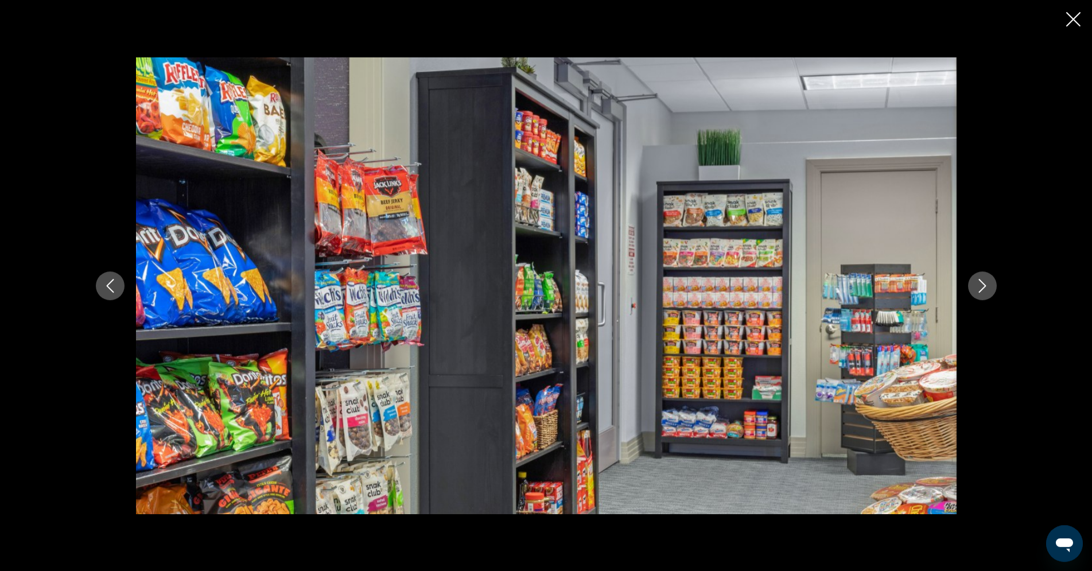
click at [982, 280] on icon "Next image" at bounding box center [982, 286] width 14 height 14
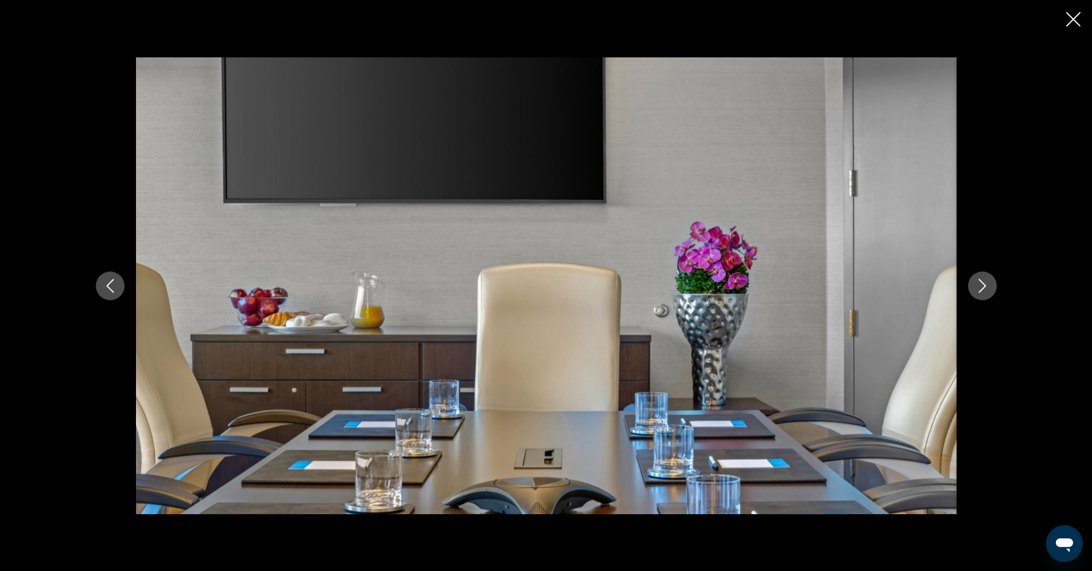
click at [982, 280] on icon "Next image" at bounding box center [982, 286] width 14 height 14
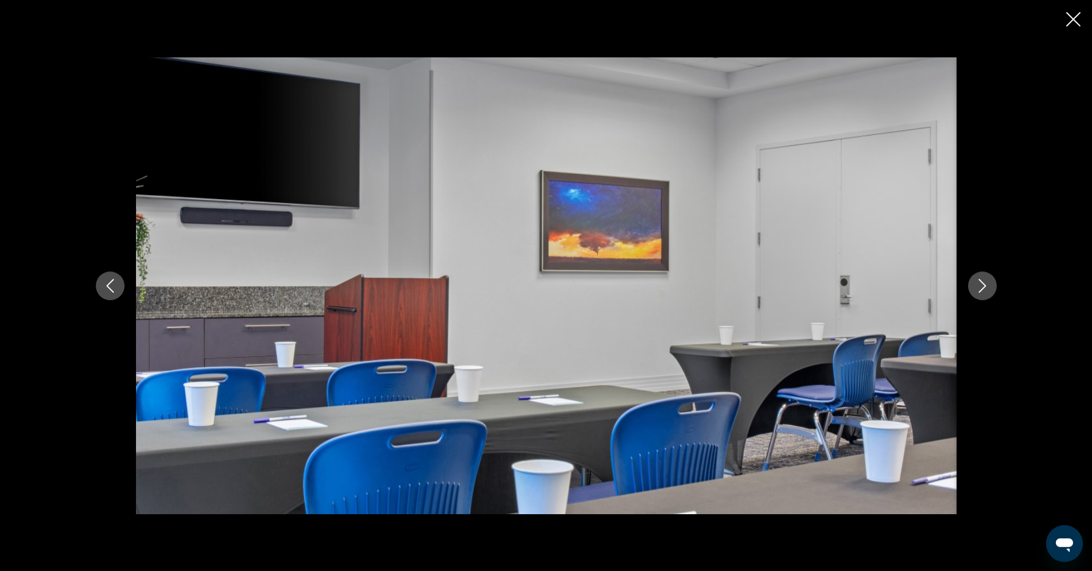
click at [982, 280] on icon "Next image" at bounding box center [982, 286] width 14 height 14
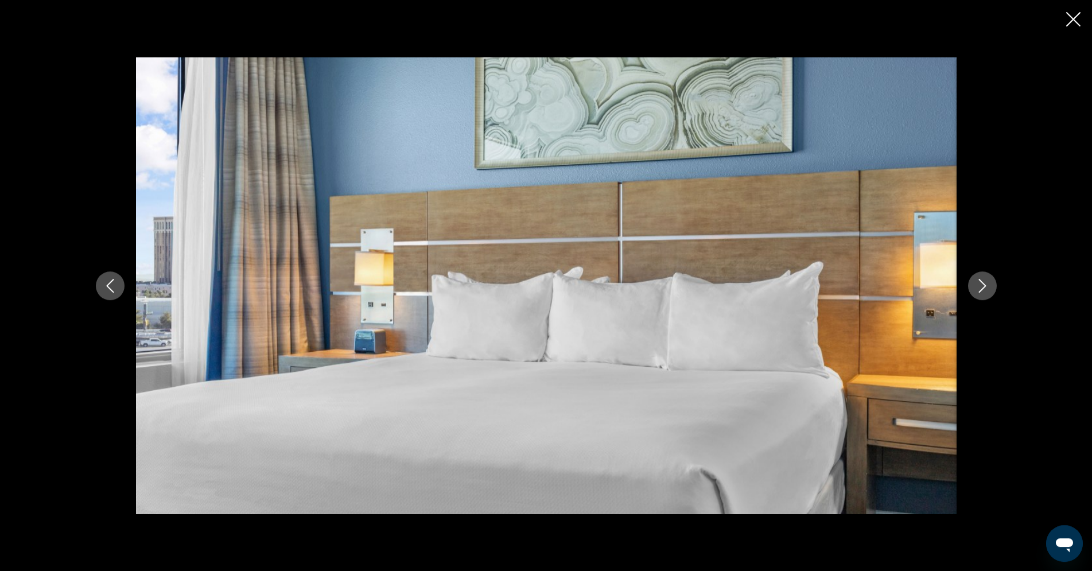
click at [982, 280] on icon "Next image" at bounding box center [982, 286] width 14 height 14
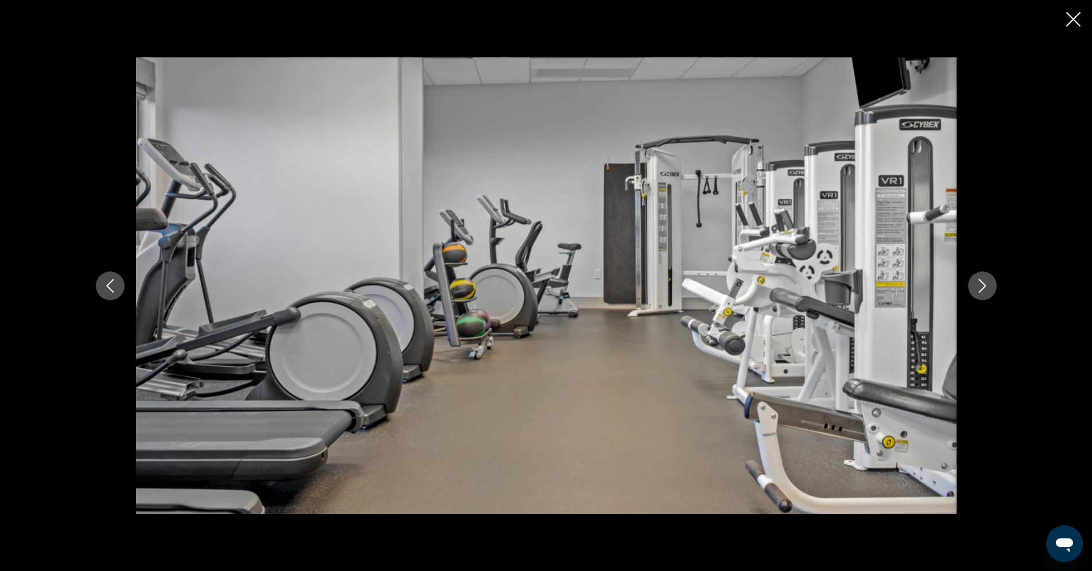
click at [982, 280] on icon "Next image" at bounding box center [982, 286] width 14 height 14
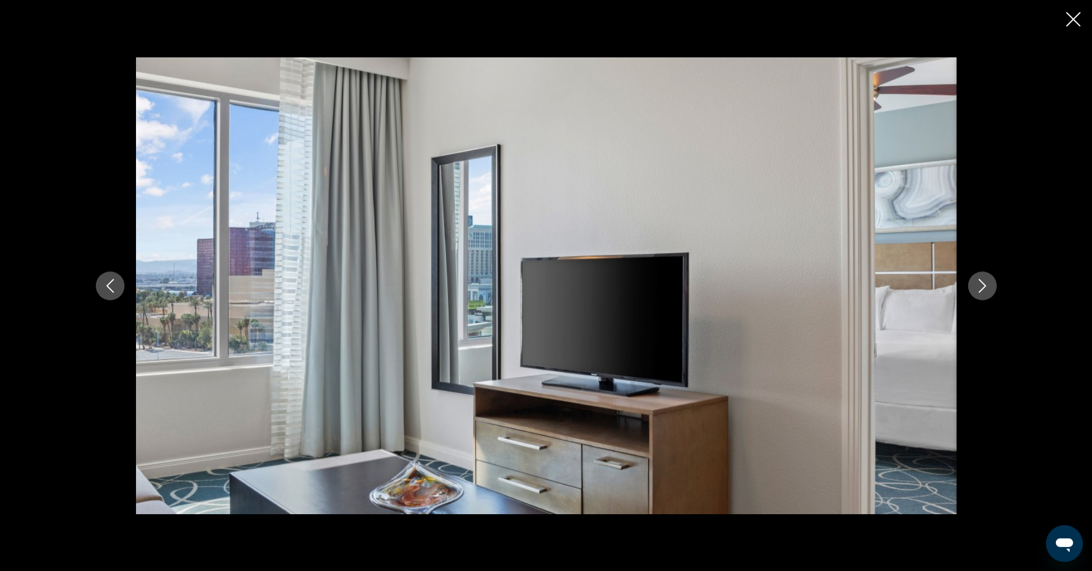
click at [982, 280] on icon "Next image" at bounding box center [982, 286] width 14 height 14
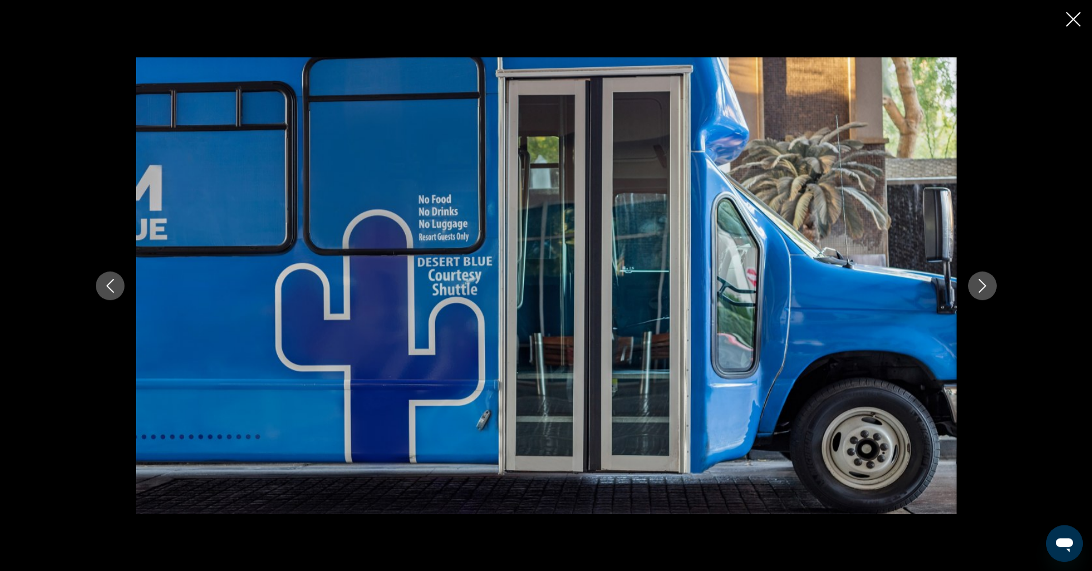
click at [982, 280] on icon "Next image" at bounding box center [982, 286] width 14 height 14
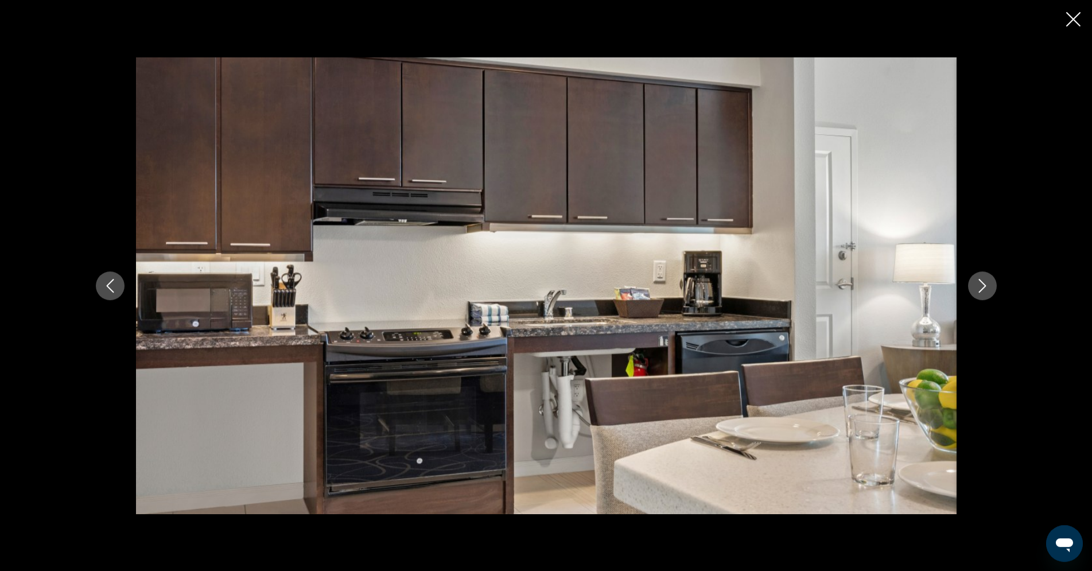
click at [980, 279] on button "Next image" at bounding box center [982, 285] width 29 height 29
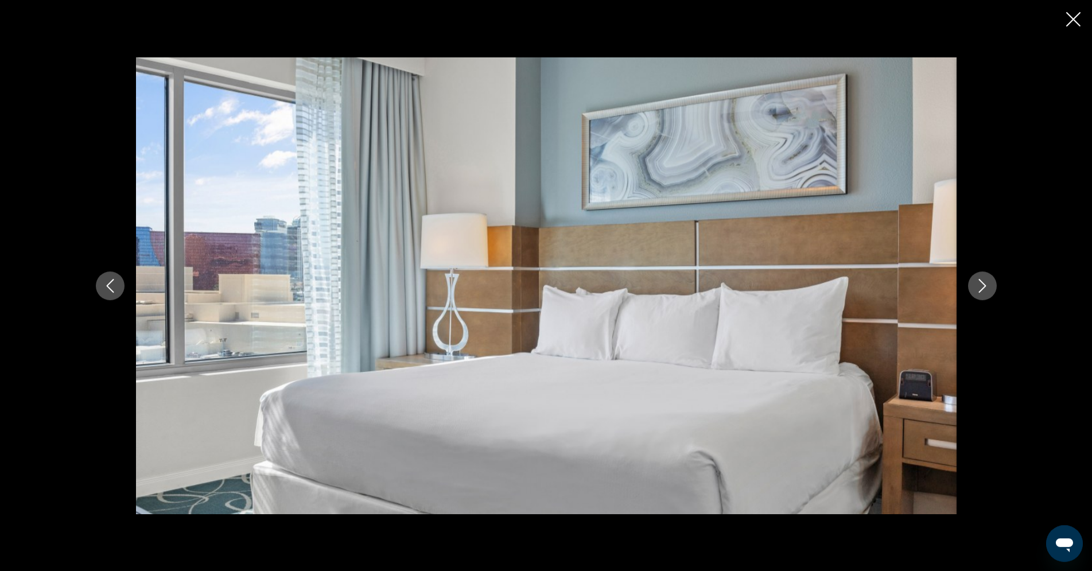
click at [980, 279] on button "Next image" at bounding box center [982, 285] width 29 height 29
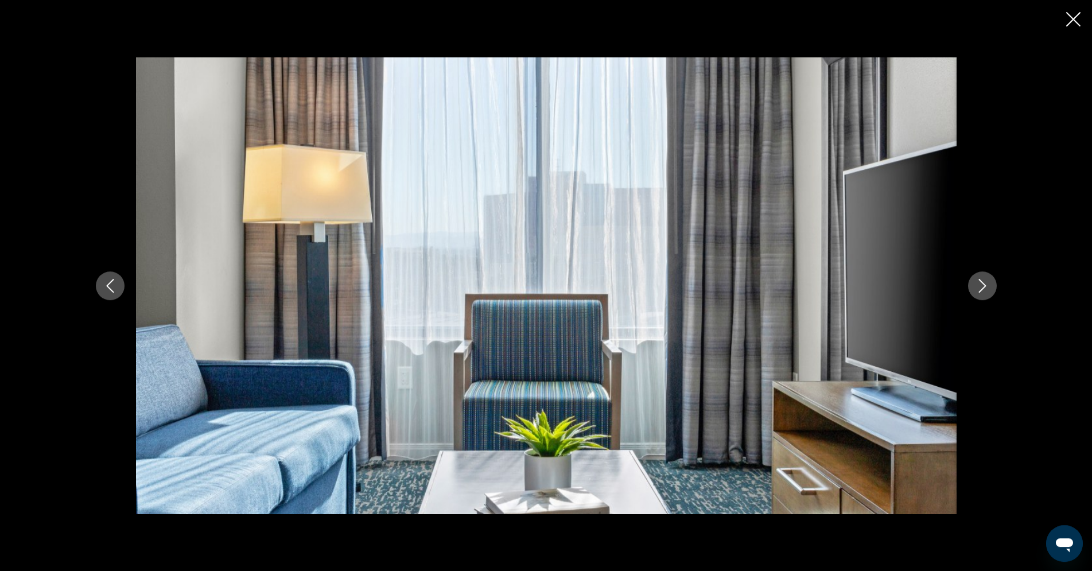
click at [980, 279] on button "Next image" at bounding box center [982, 285] width 29 height 29
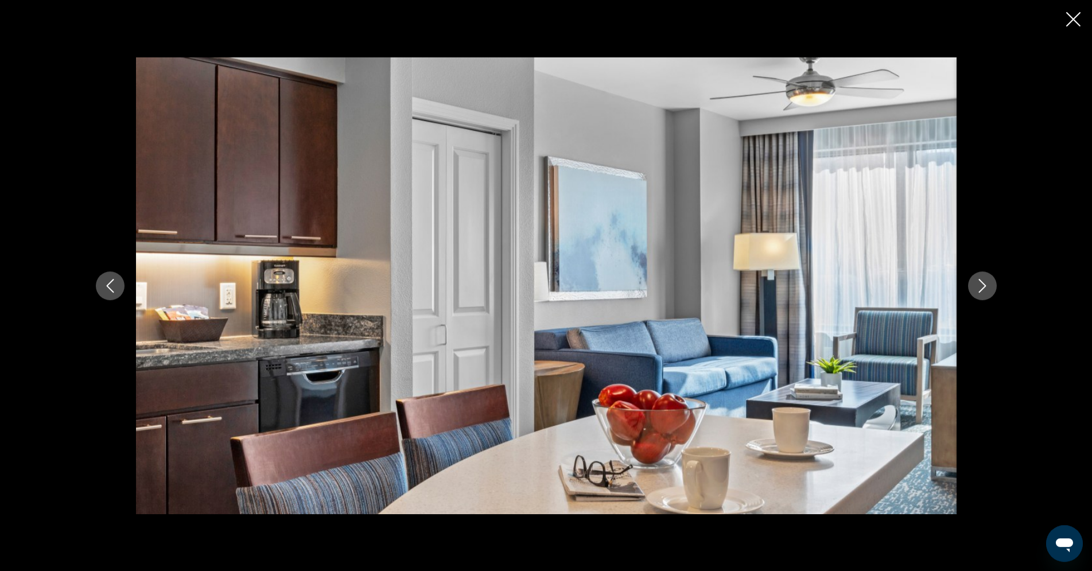
click at [980, 279] on button "Next image" at bounding box center [982, 285] width 29 height 29
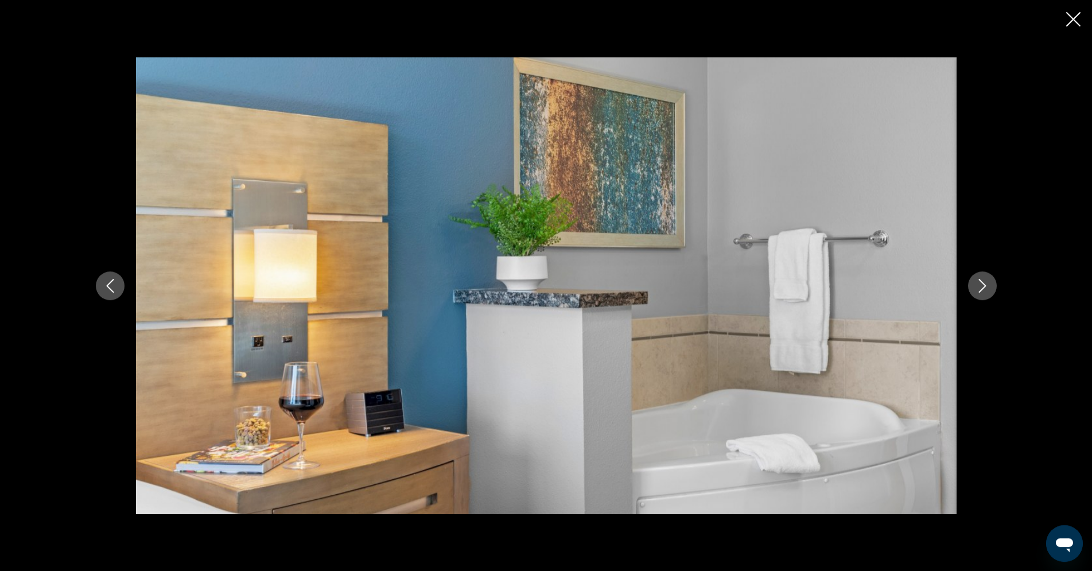
click at [979, 278] on button "Next image" at bounding box center [982, 285] width 29 height 29
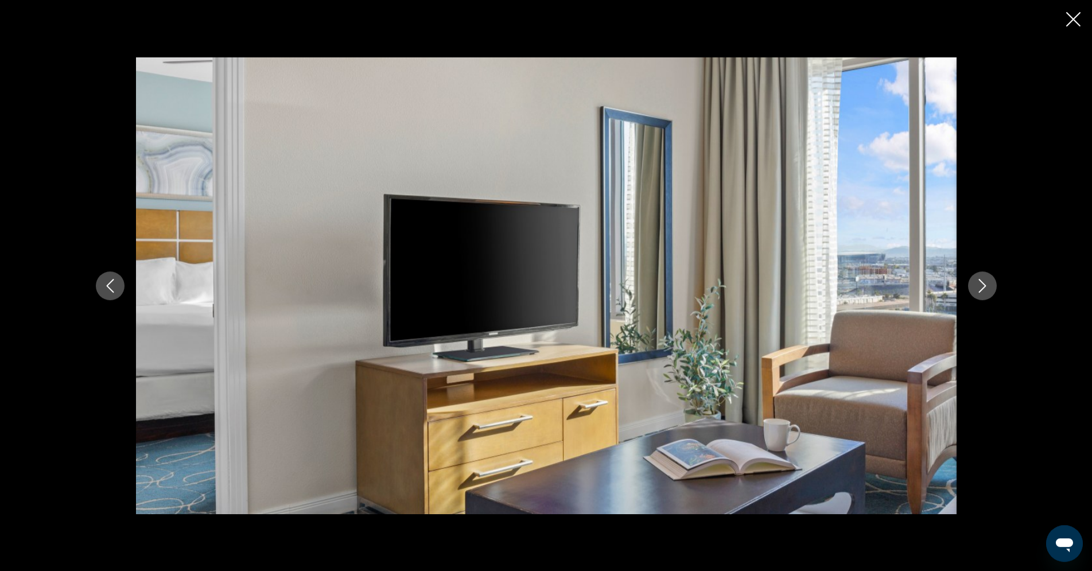
click at [979, 279] on button "Next image" at bounding box center [982, 285] width 29 height 29
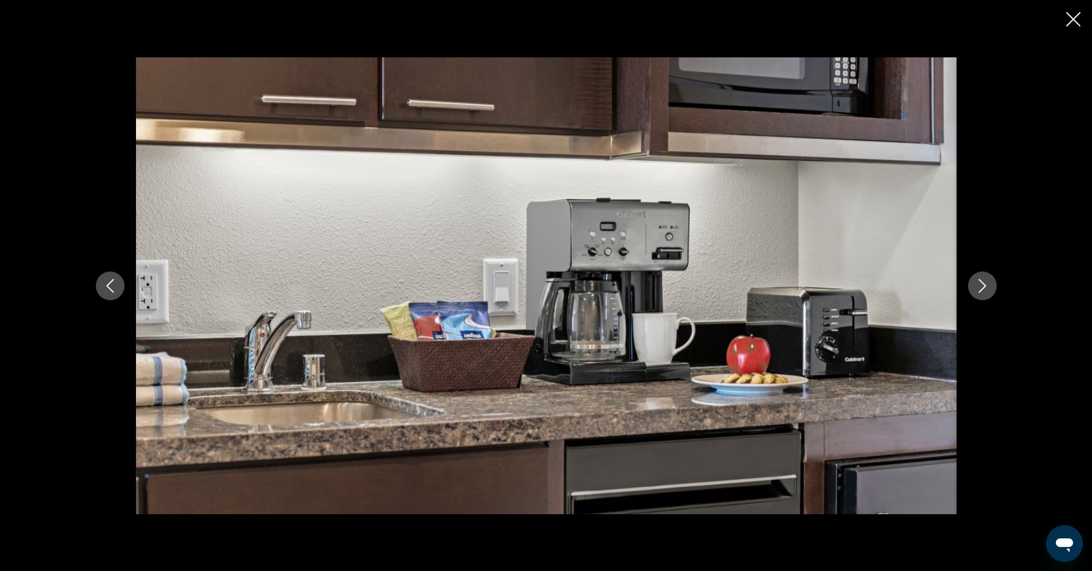
click at [988, 279] on button "Next image" at bounding box center [982, 285] width 29 height 29
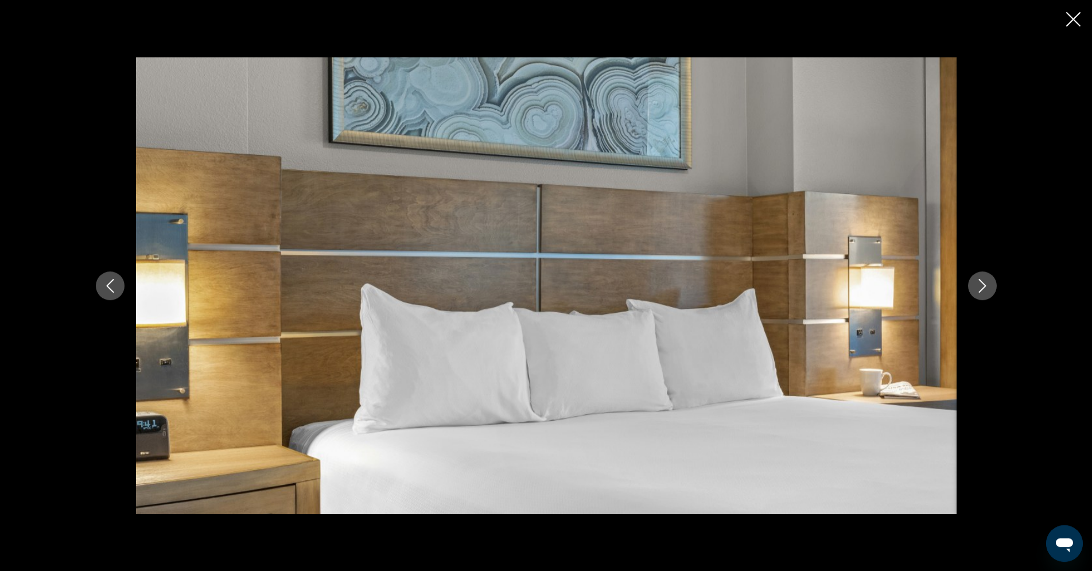
click at [981, 280] on icon "Next image" at bounding box center [982, 286] width 14 height 14
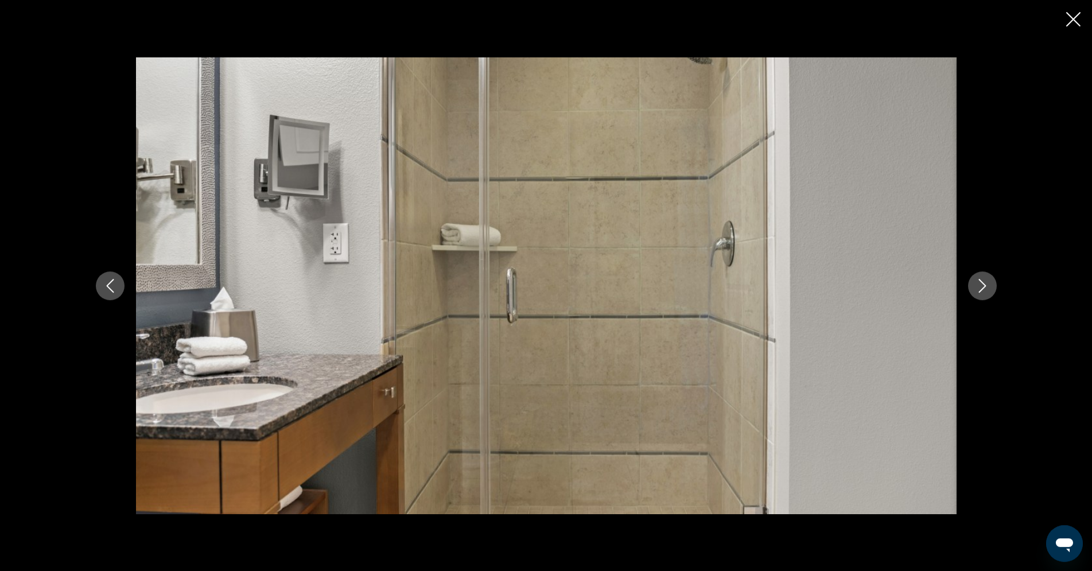
click at [981, 278] on button "Next image" at bounding box center [982, 285] width 29 height 29
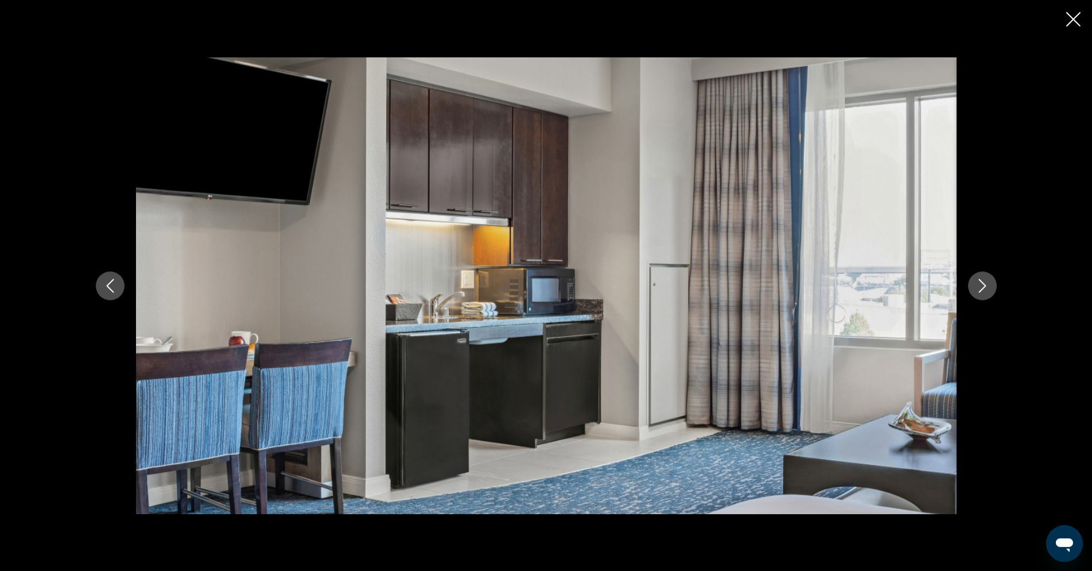
click at [981, 278] on button "Next image" at bounding box center [982, 285] width 29 height 29
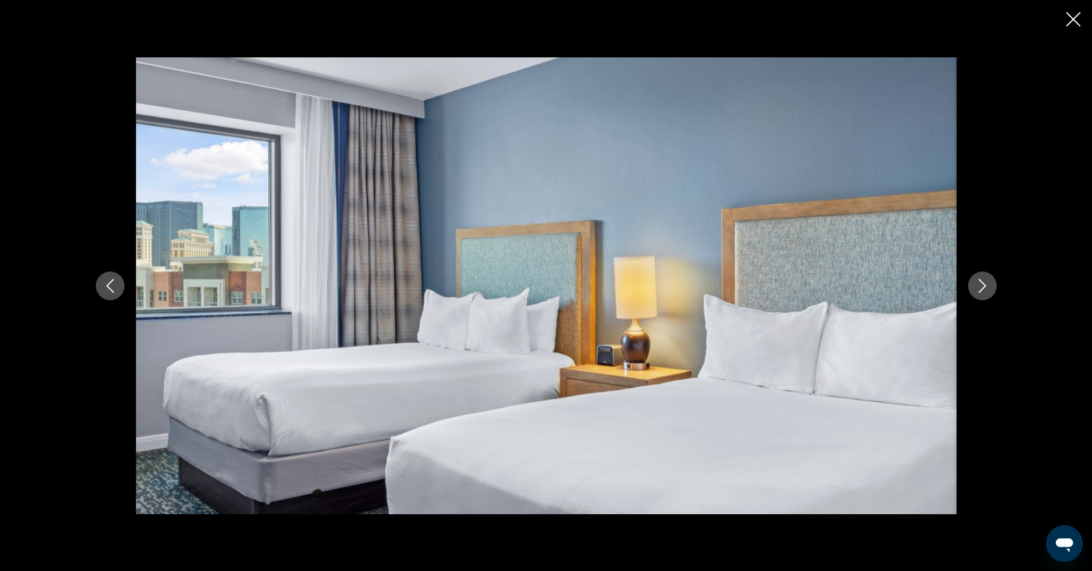
click at [981, 278] on button "Next image" at bounding box center [982, 285] width 29 height 29
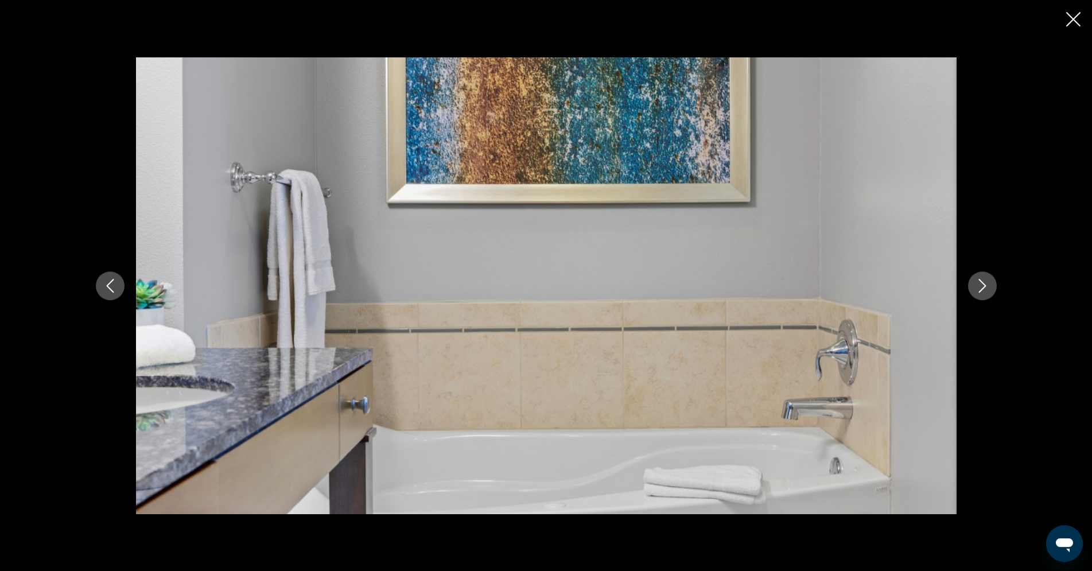
click at [981, 278] on button "Next image" at bounding box center [982, 285] width 29 height 29
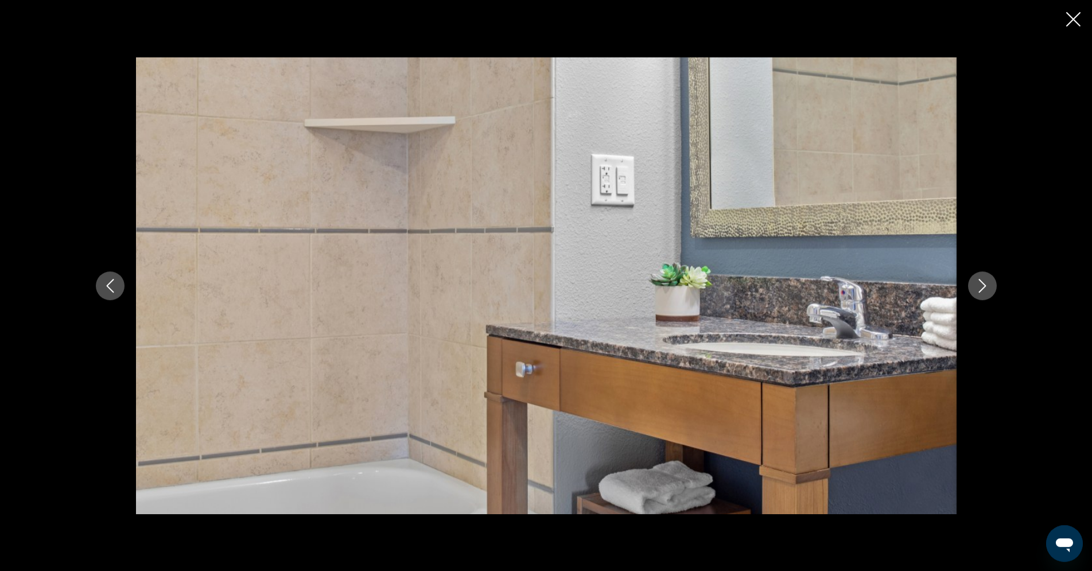
click at [981, 278] on button "Next image" at bounding box center [982, 285] width 29 height 29
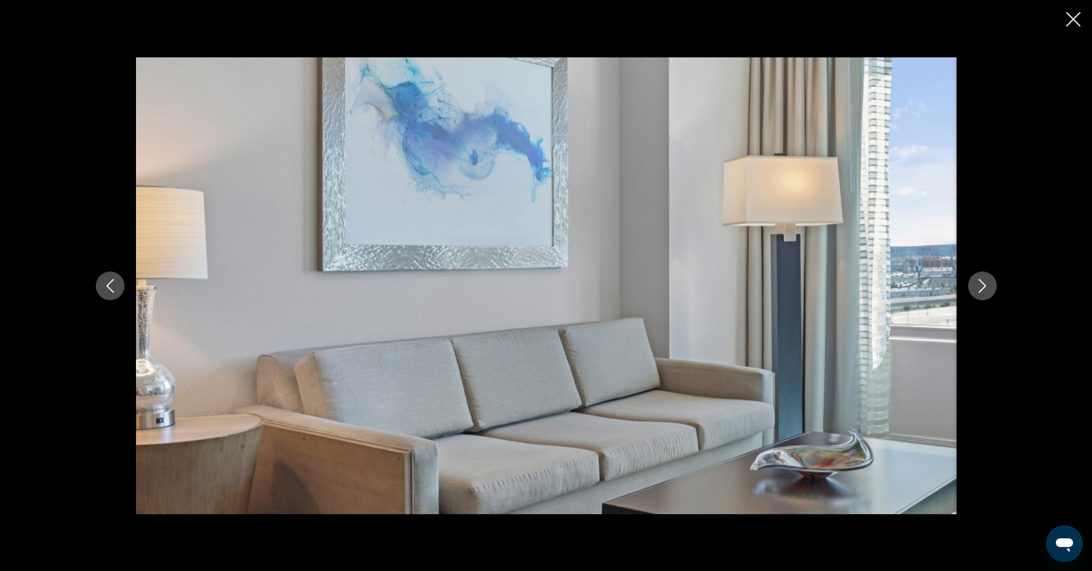
click at [985, 287] on icon "Next image" at bounding box center [982, 286] width 14 height 14
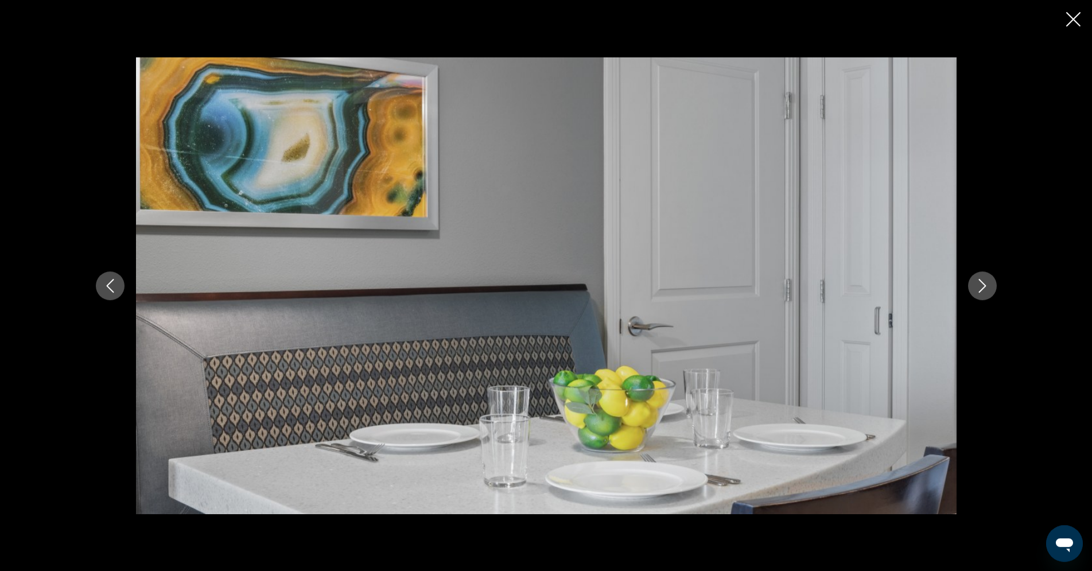
click at [986, 287] on icon "Next image" at bounding box center [982, 286] width 14 height 14
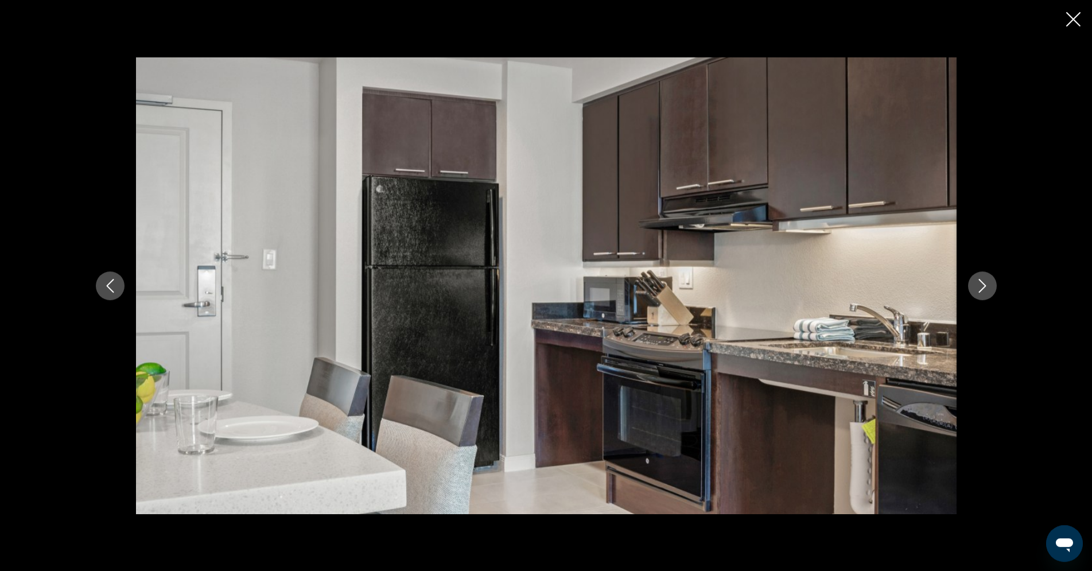
click at [988, 284] on icon "Next image" at bounding box center [982, 286] width 14 height 14
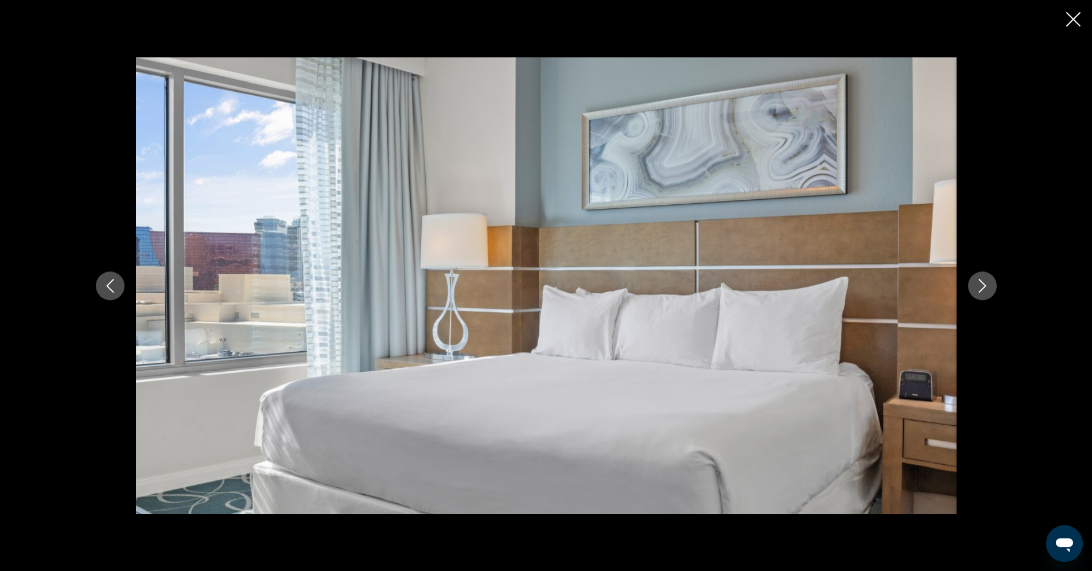
click at [988, 284] on icon "Next image" at bounding box center [982, 286] width 14 height 14
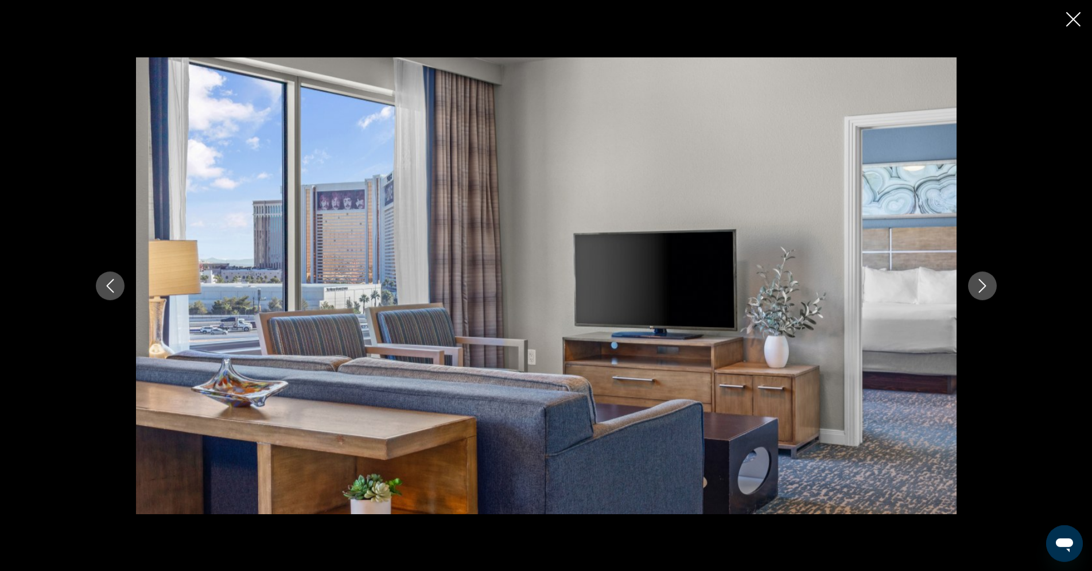
click at [988, 284] on icon "Next image" at bounding box center [982, 286] width 14 height 14
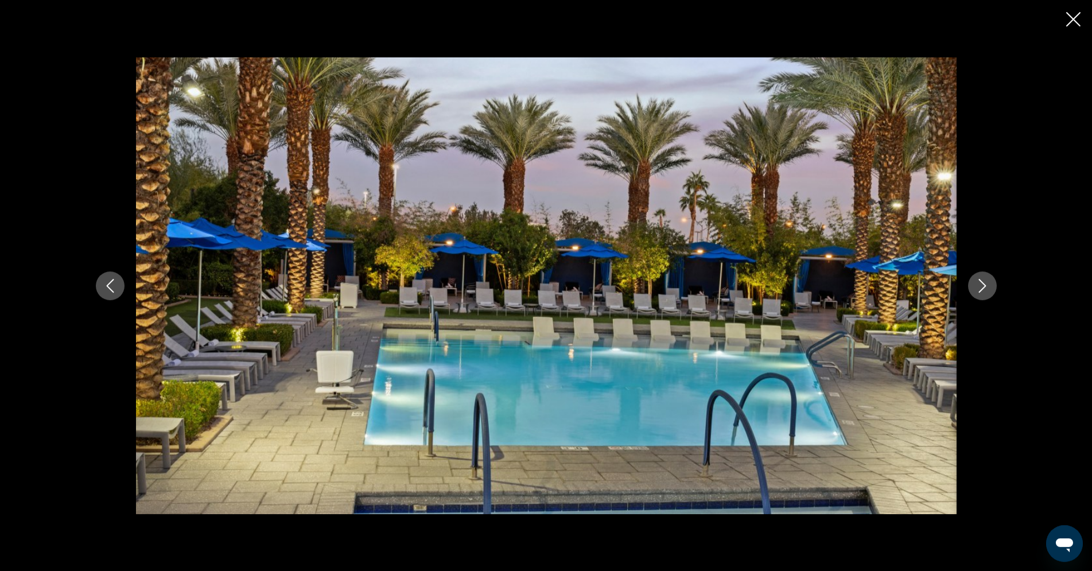
click at [1076, 20] on icon "Close slideshow" at bounding box center [1073, 19] width 14 height 14
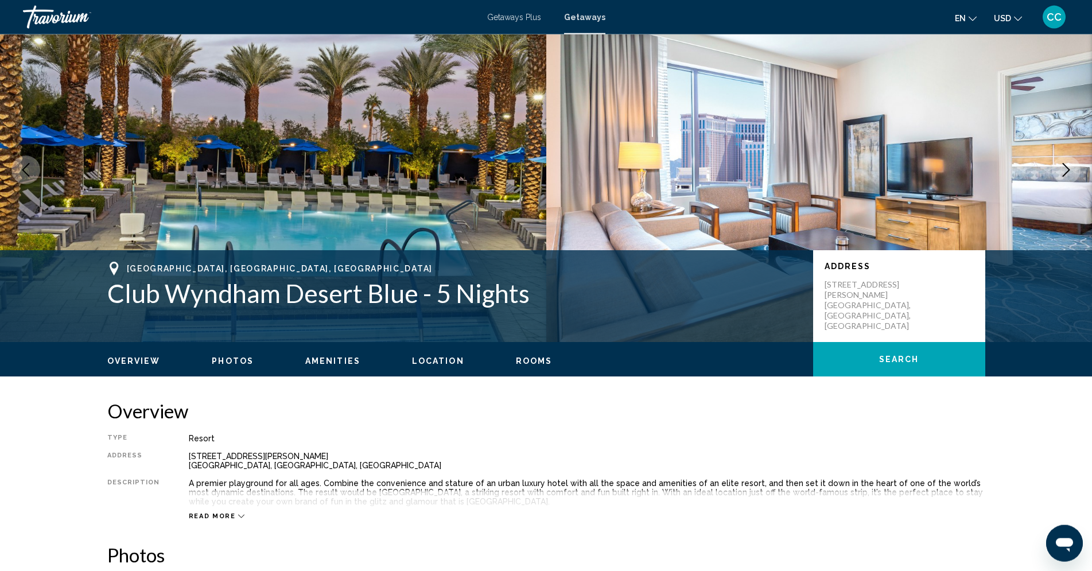
scroll to position [0, 0]
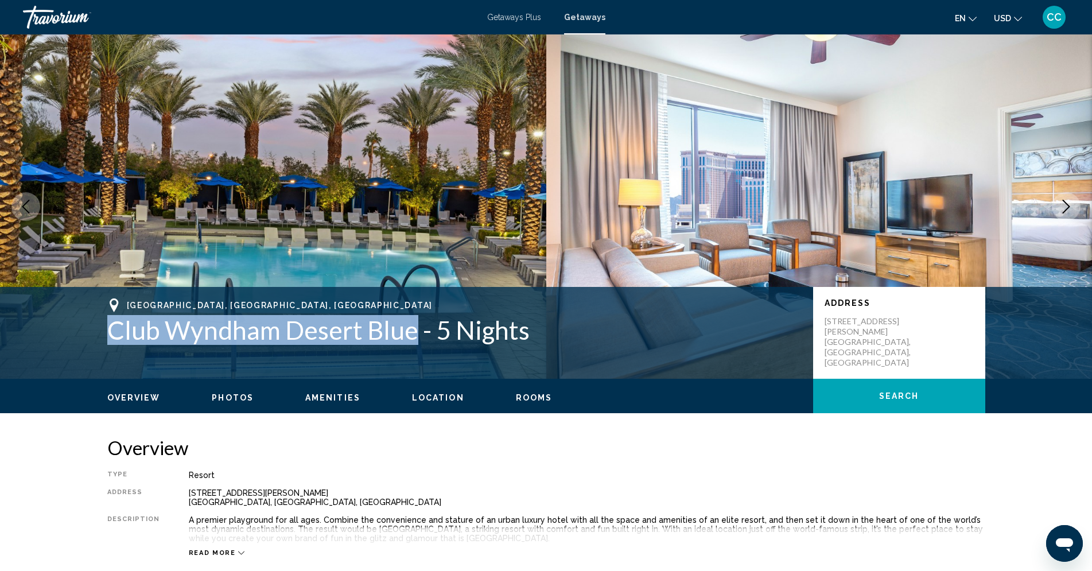
drag, startPoint x: 107, startPoint y: 333, endPoint x: 407, endPoint y: 328, distance: 300.1
click at [407, 328] on h1 "Club Wyndham Desert Blue - 5 Nights" at bounding box center [454, 330] width 694 height 30
copy h1 "Club Wyndham Desert Blue"
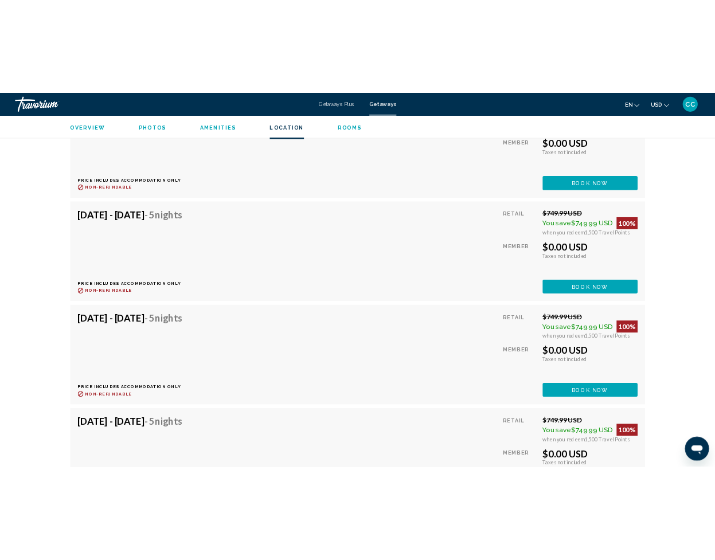
scroll to position [2107, 0]
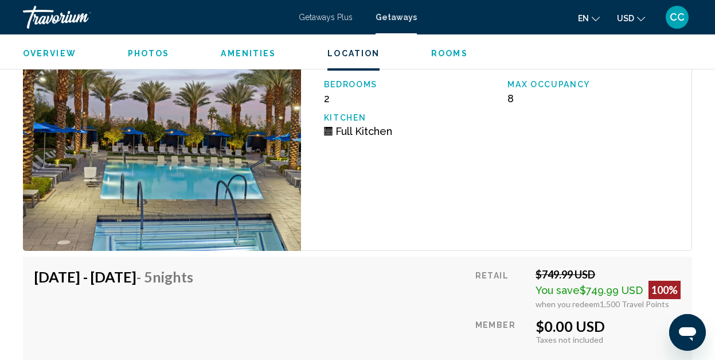
click at [32, 312] on div "[DATE] - [DATE] - 5 Nights Price includes accommodation only Refundable until :…" at bounding box center [357, 332] width 669 height 152
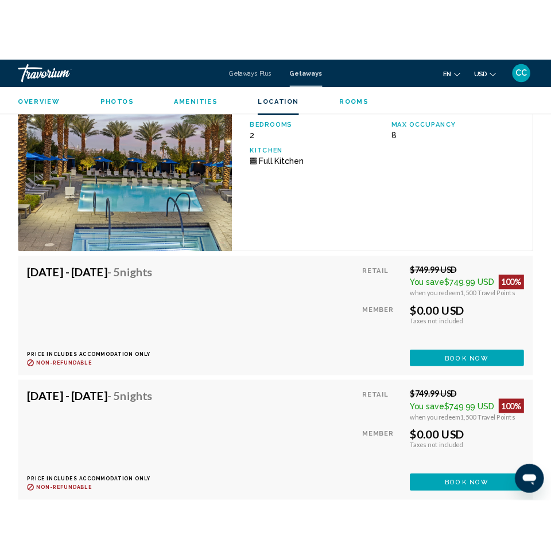
scroll to position [2295, 0]
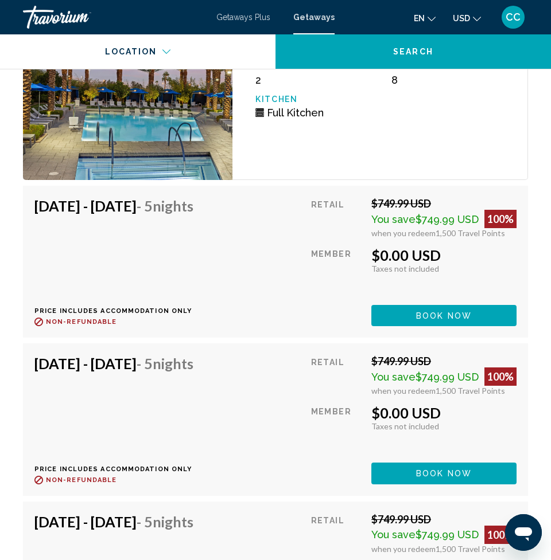
click at [202, 261] on div "[DATE] - [DATE] - 5 Nights Price includes accommodation only Refundable until :…" at bounding box center [118, 261] width 168 height 129
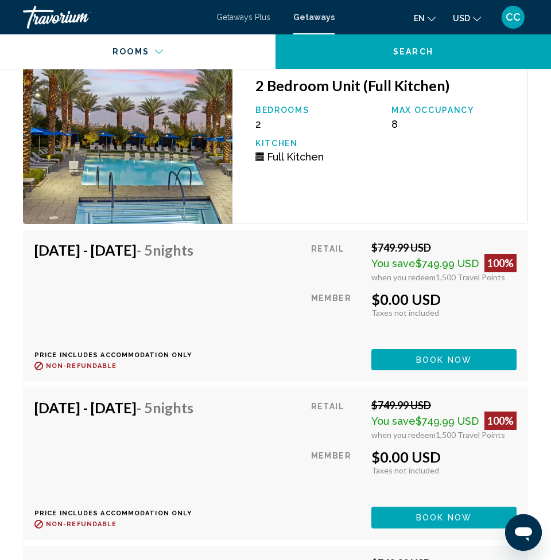
scroll to position [2178, 0]
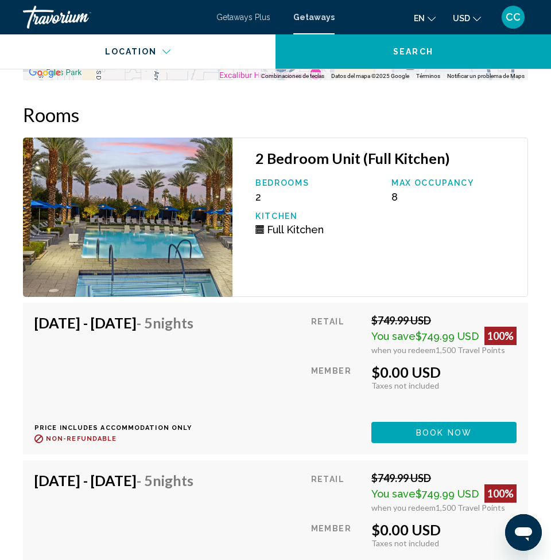
click at [295, 274] on div "2 Bedroom Unit (Full Kitchen) Bedrooms 2 Max Occupancy 8 Kitchen Full Kitchen" at bounding box center [379, 217] width 295 height 159
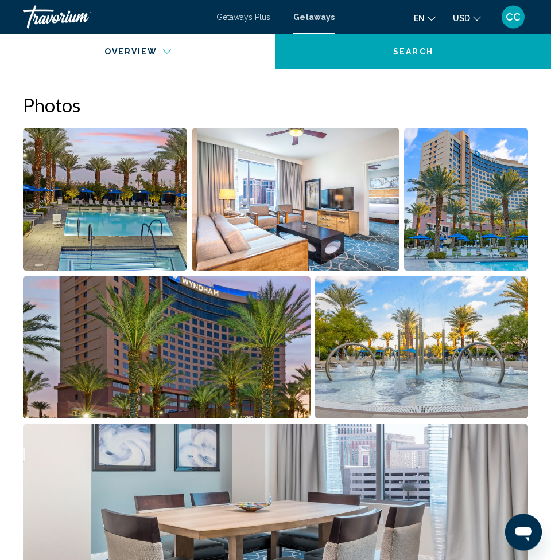
scroll to position [598, 0]
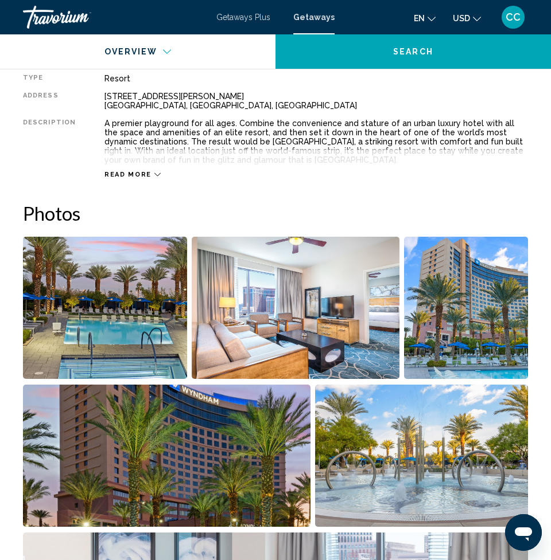
click at [154, 177] on icon "Main content" at bounding box center [157, 175] width 6 height 6
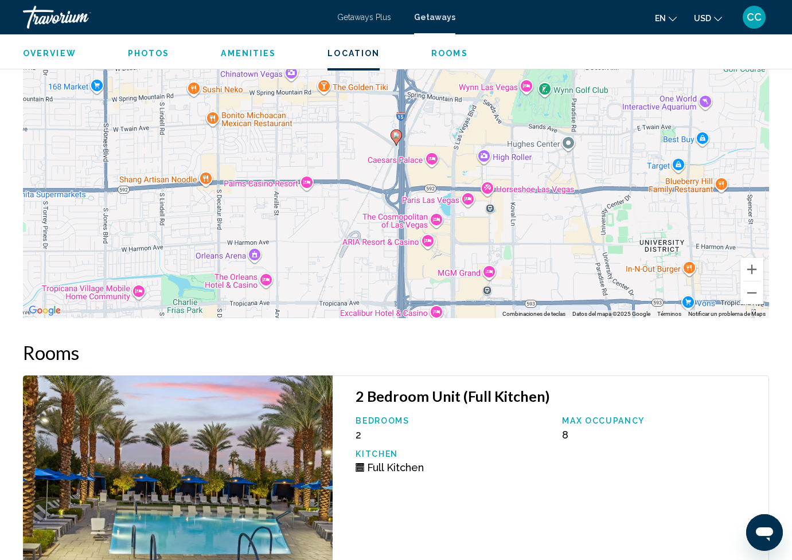
scroll to position [1663, 0]
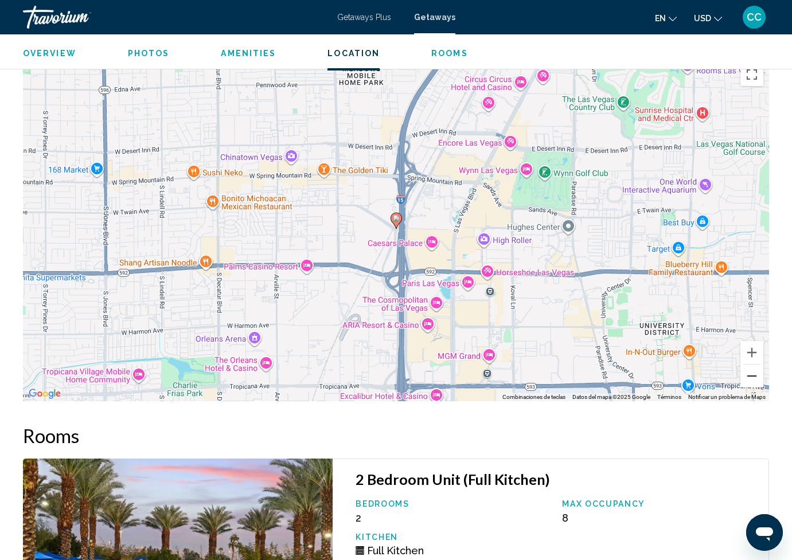
click at [753, 373] on button "Reducir" at bounding box center [752, 376] width 23 height 23
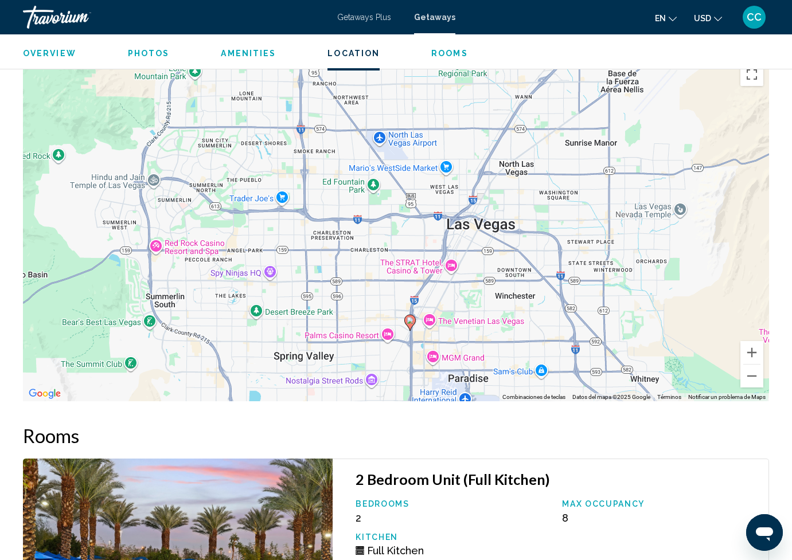
drag, startPoint x: 564, startPoint y: 178, endPoint x: 577, endPoint y: 283, distance: 105.7
click at [577, 283] on div "Para activar la función de arrastre con el teclado, pulsa Alt + Intro. Cuando h…" at bounding box center [396, 229] width 746 height 344
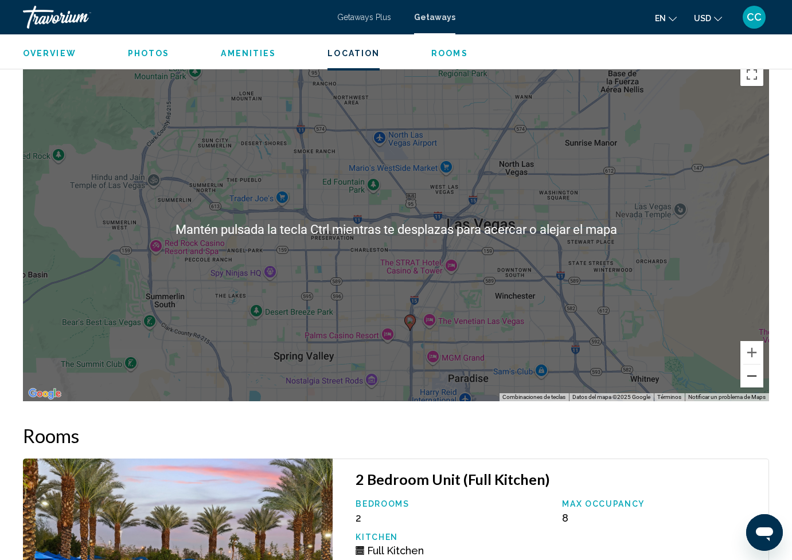
click at [757, 374] on button "Reducir" at bounding box center [752, 376] width 23 height 23
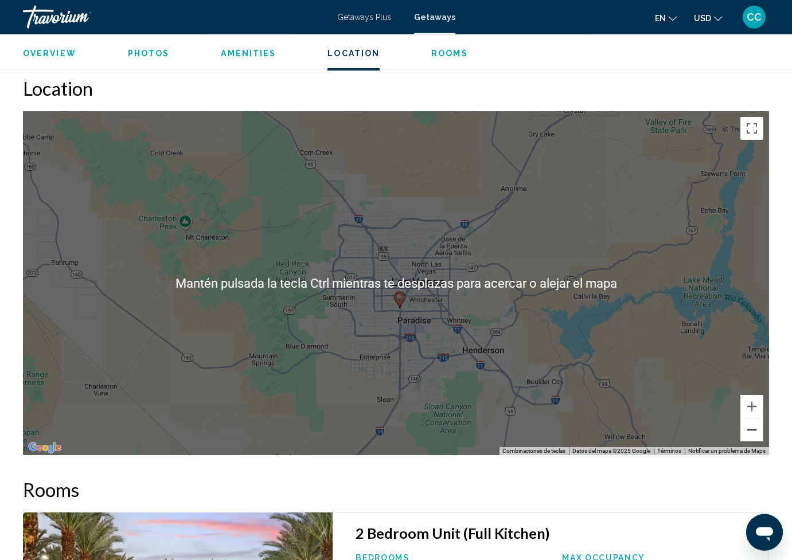
scroll to position [1604, 0]
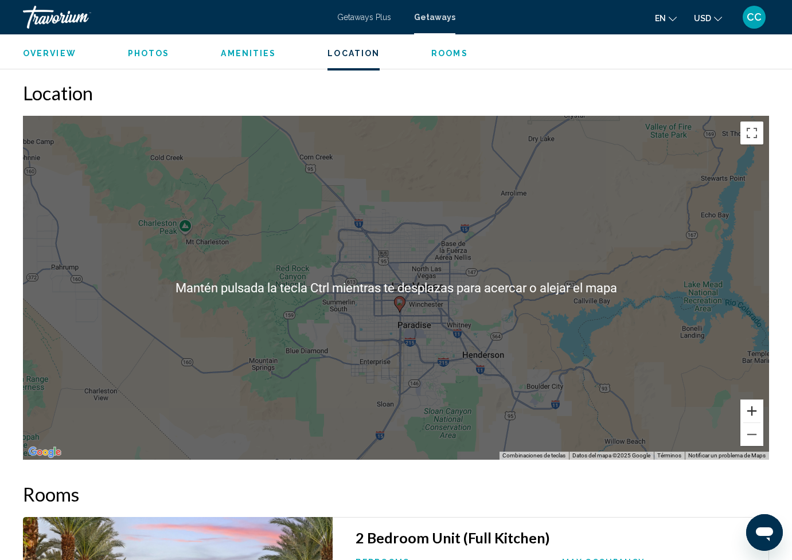
click at [757, 410] on button "Ampliar" at bounding box center [752, 411] width 23 height 23
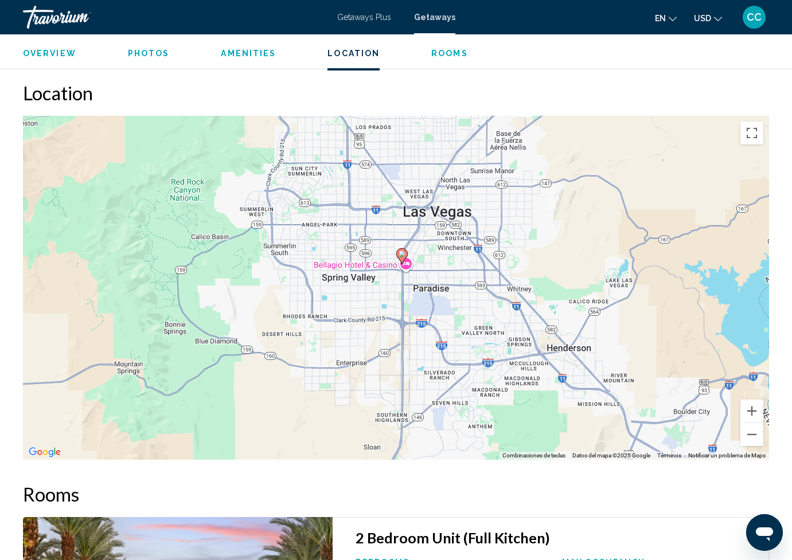
drag, startPoint x: 562, startPoint y: 345, endPoint x: 572, endPoint y: 338, distance: 11.9
click at [572, 338] on div "Para activar la función de arrastre con el teclado, pulsa Alt + Intro. Cuando h…" at bounding box center [396, 288] width 746 height 344
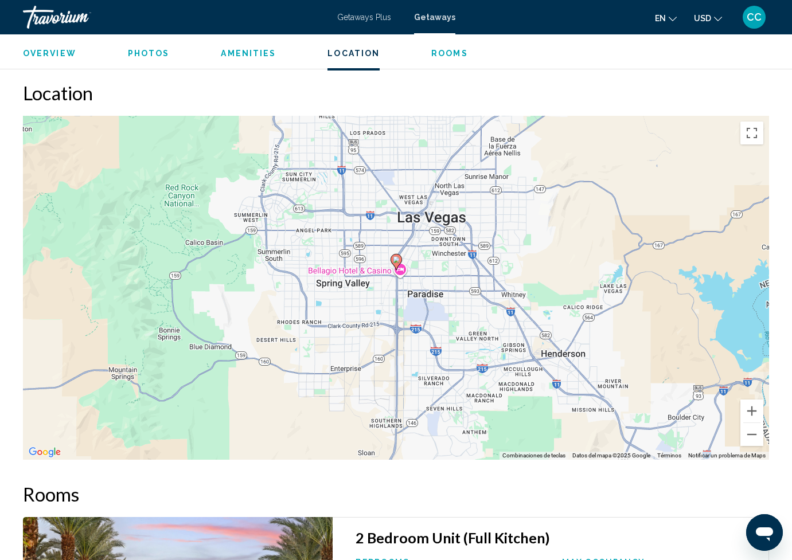
click at [392, 260] on icon "Main content" at bounding box center [396, 262] width 10 height 15
click at [396, 258] on image "Main content" at bounding box center [396, 259] width 7 height 7
click at [748, 435] on button "Reducir" at bounding box center [752, 434] width 23 height 23
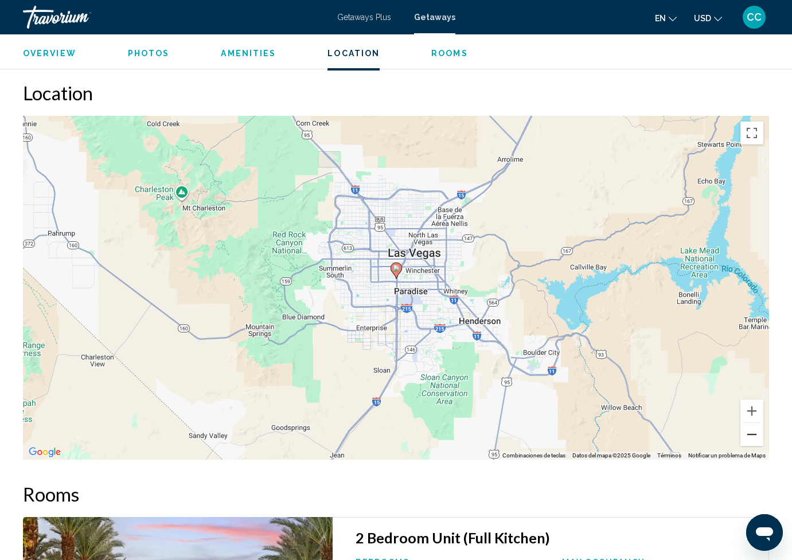
click at [748, 435] on button "Reducir" at bounding box center [752, 434] width 23 height 23
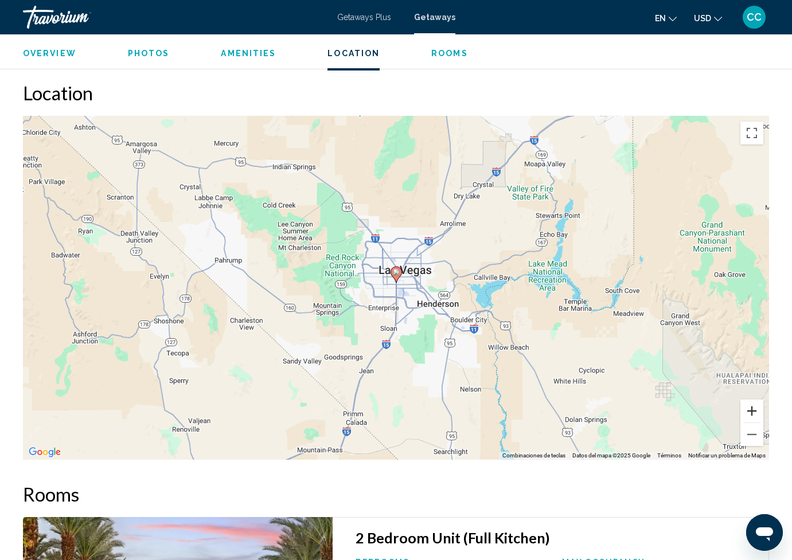
click at [746, 400] on button "Ampliar" at bounding box center [752, 411] width 23 height 23
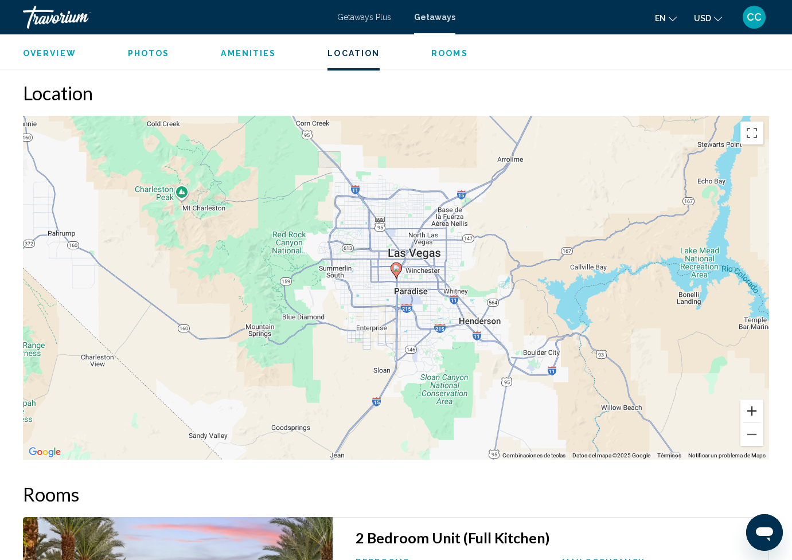
click at [748, 405] on button "Ampliar" at bounding box center [752, 411] width 23 height 23
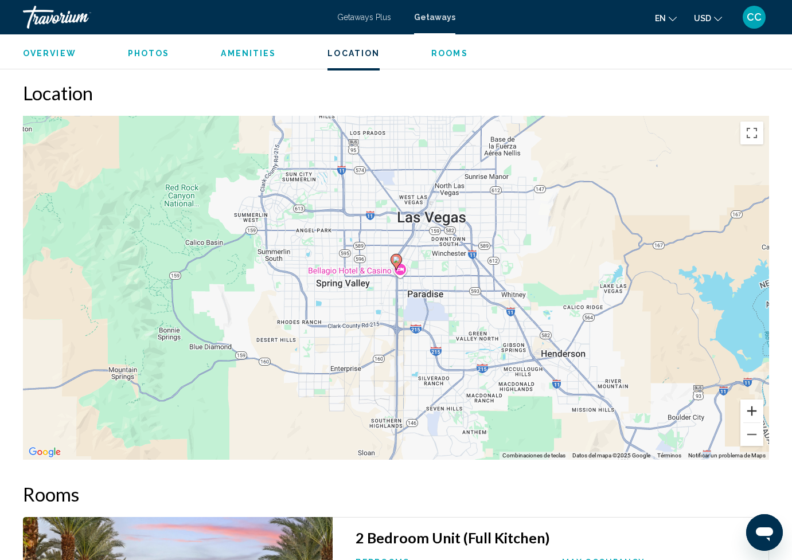
click at [748, 405] on button "Ampliar" at bounding box center [752, 411] width 23 height 23
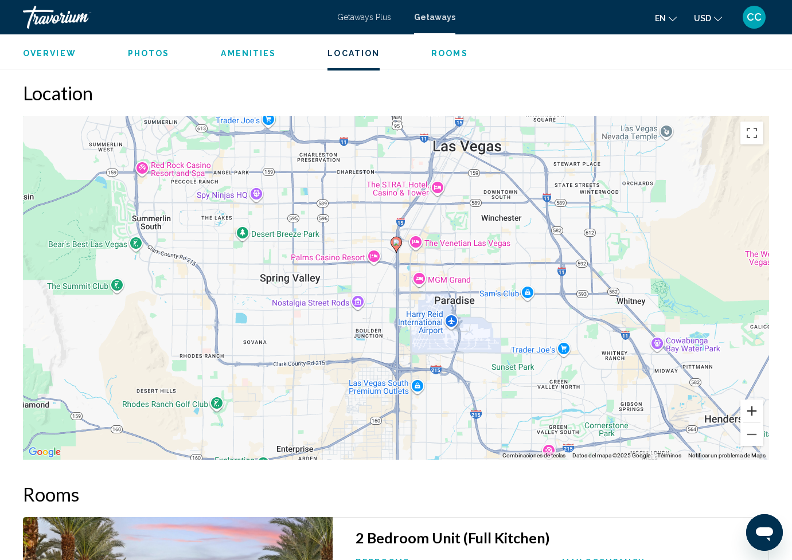
click at [748, 405] on button "Ampliar" at bounding box center [752, 411] width 23 height 23
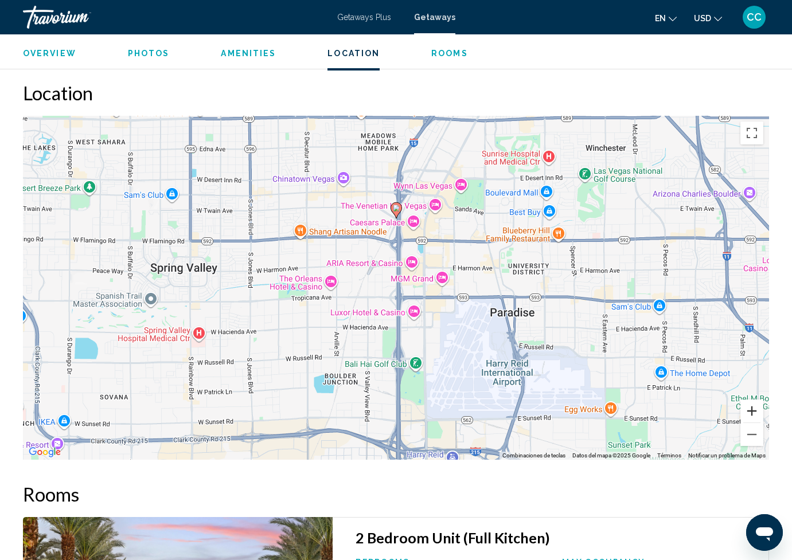
click at [748, 405] on button "Ampliar" at bounding box center [752, 411] width 23 height 23
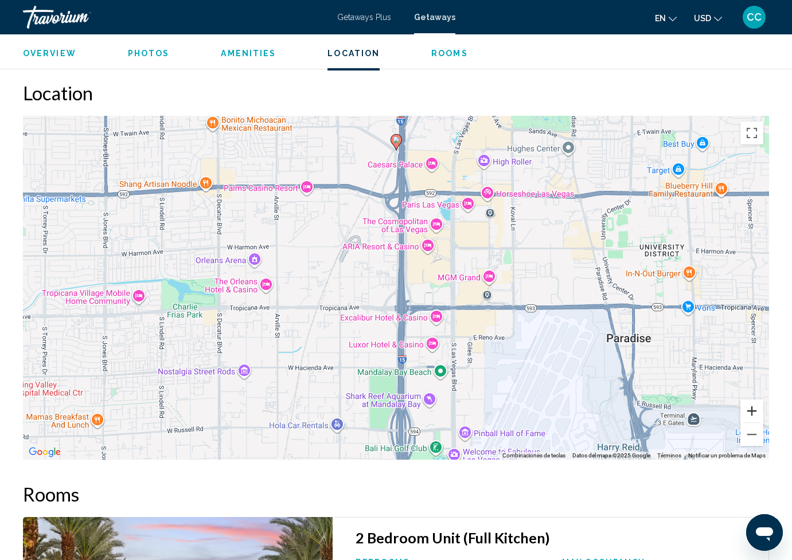
click at [748, 405] on button "Ampliar" at bounding box center [752, 411] width 23 height 23
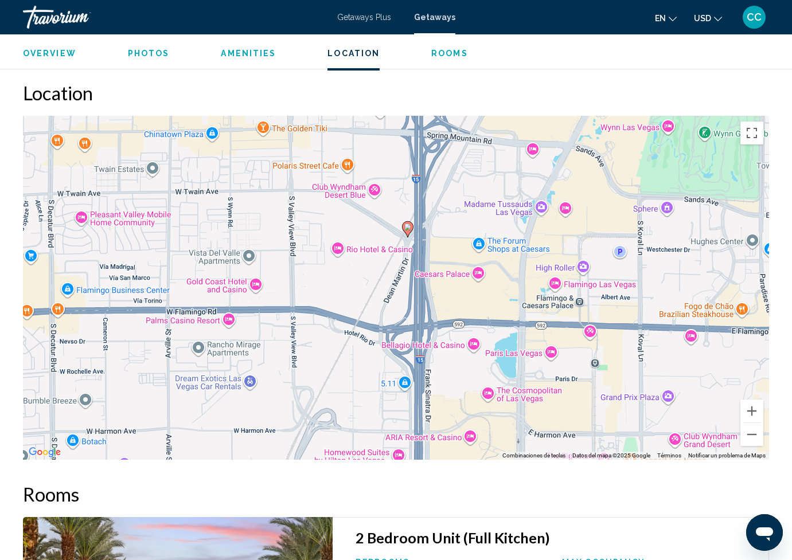
drag, startPoint x: 543, startPoint y: 185, endPoint x: 555, endPoint y: 412, distance: 228.1
click at [555, 412] on div "Para activar la función de arrastre con el teclado, pulsa Alt + Intro. Cuando h…" at bounding box center [396, 288] width 746 height 344
click at [403, 226] on icon "Main content" at bounding box center [407, 229] width 10 height 15
